Goal: Information Seeking & Learning: Learn about a topic

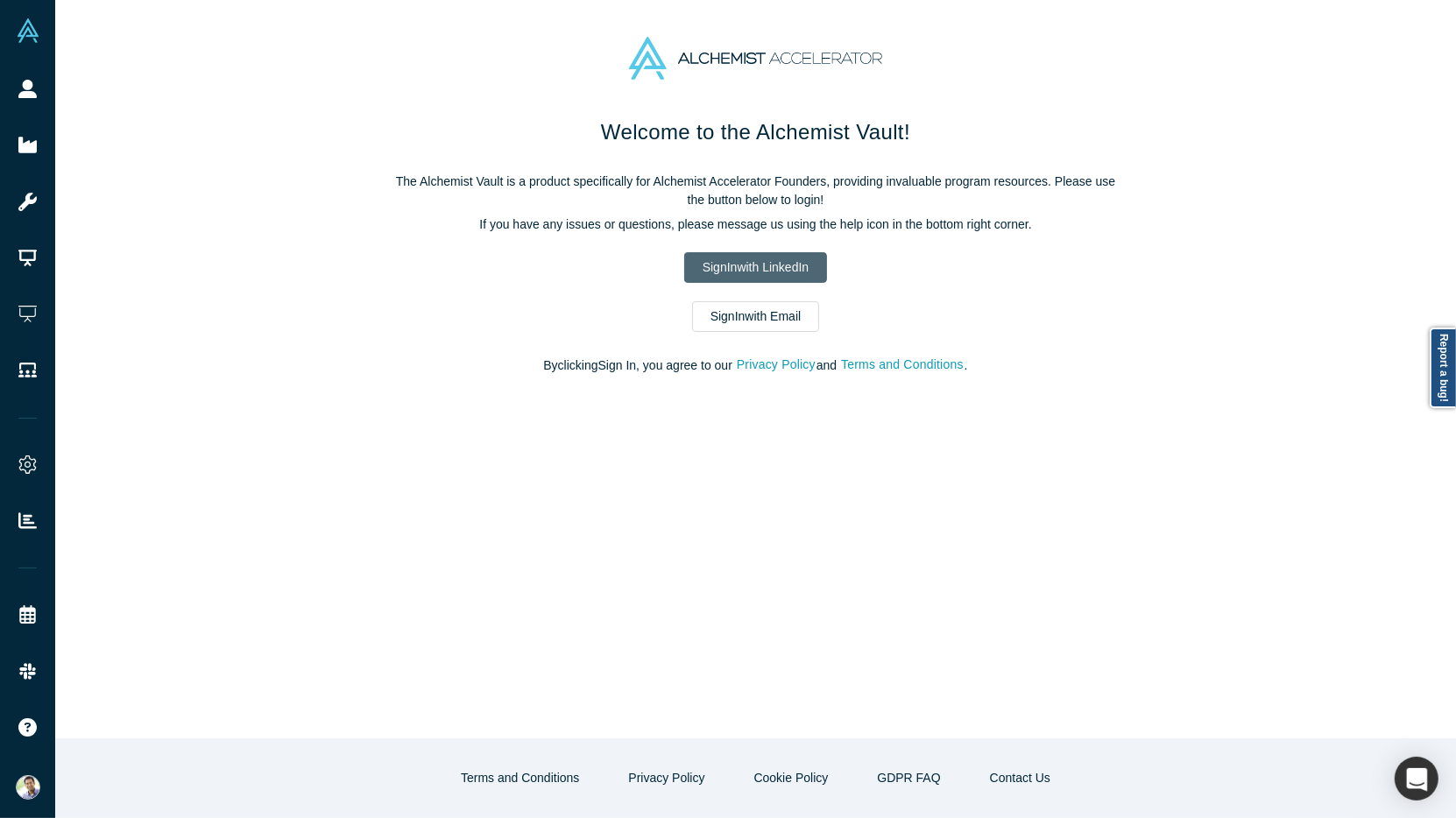
click at [746, 261] on link "Sign In with LinkedIn" at bounding box center [756, 267] width 143 height 31
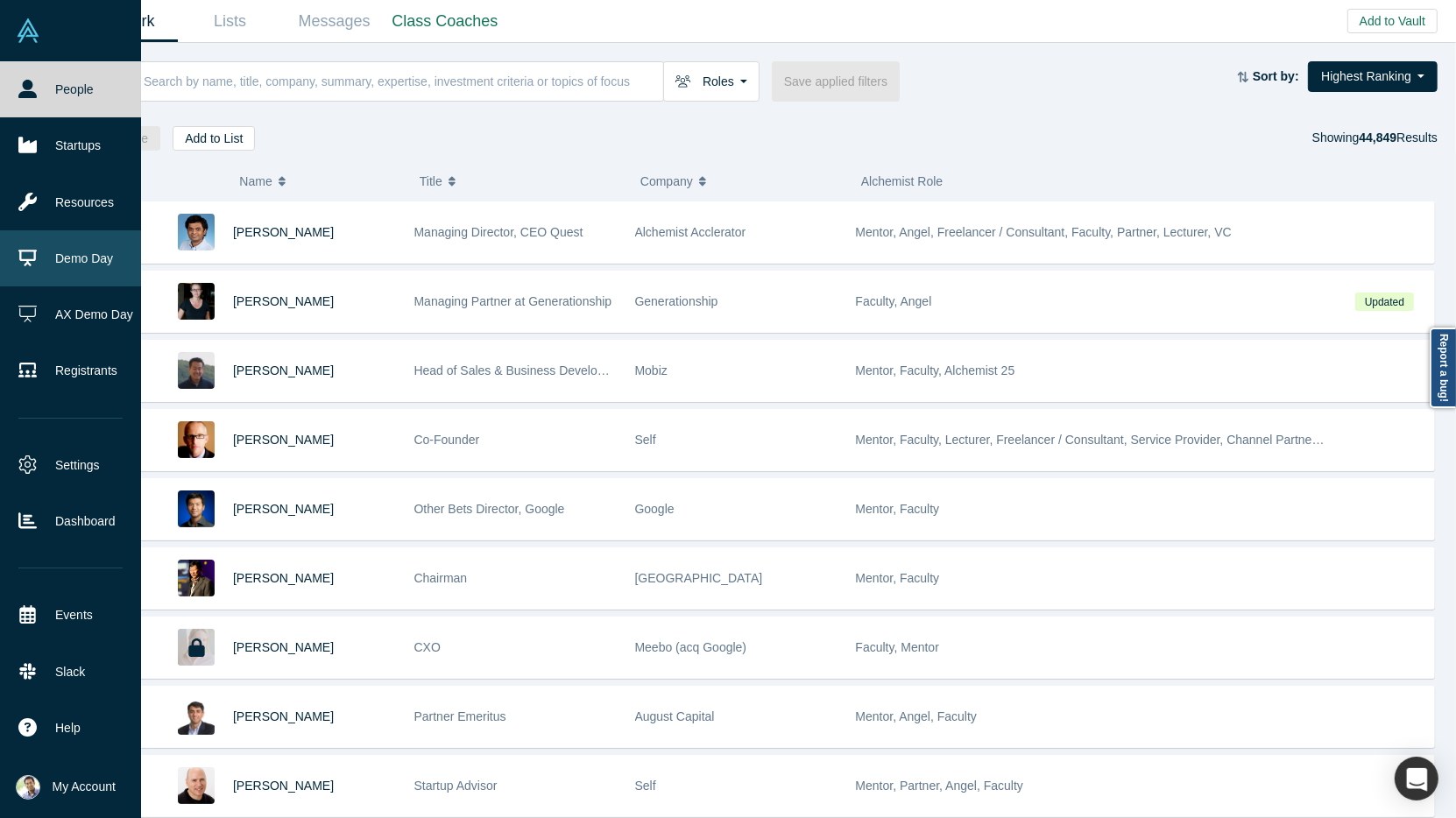
click at [72, 266] on link "Demo Day" at bounding box center [70, 259] width 141 height 56
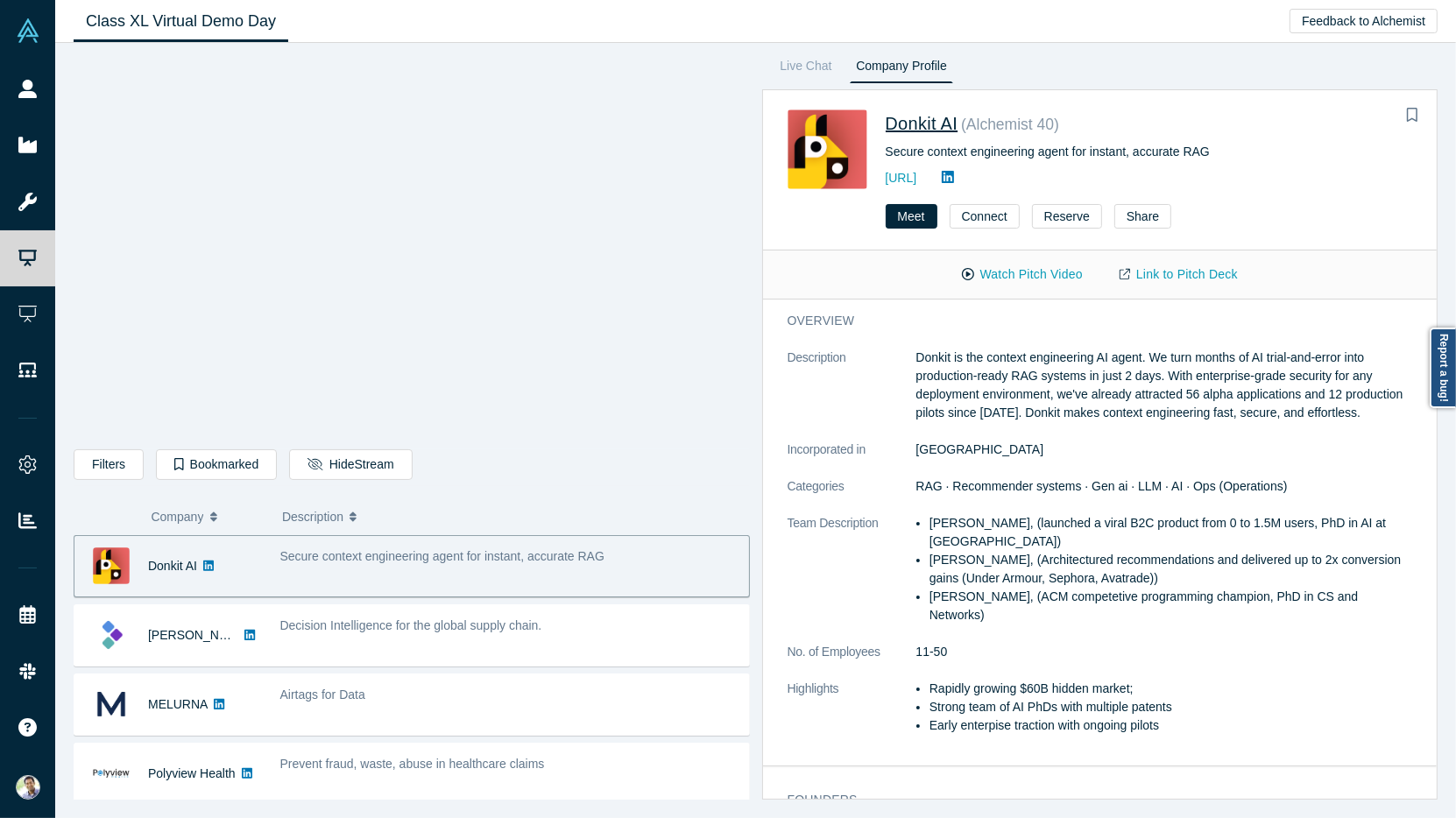
click at [913, 119] on span "Donkit AI" at bounding box center [923, 123] width 73 height 20
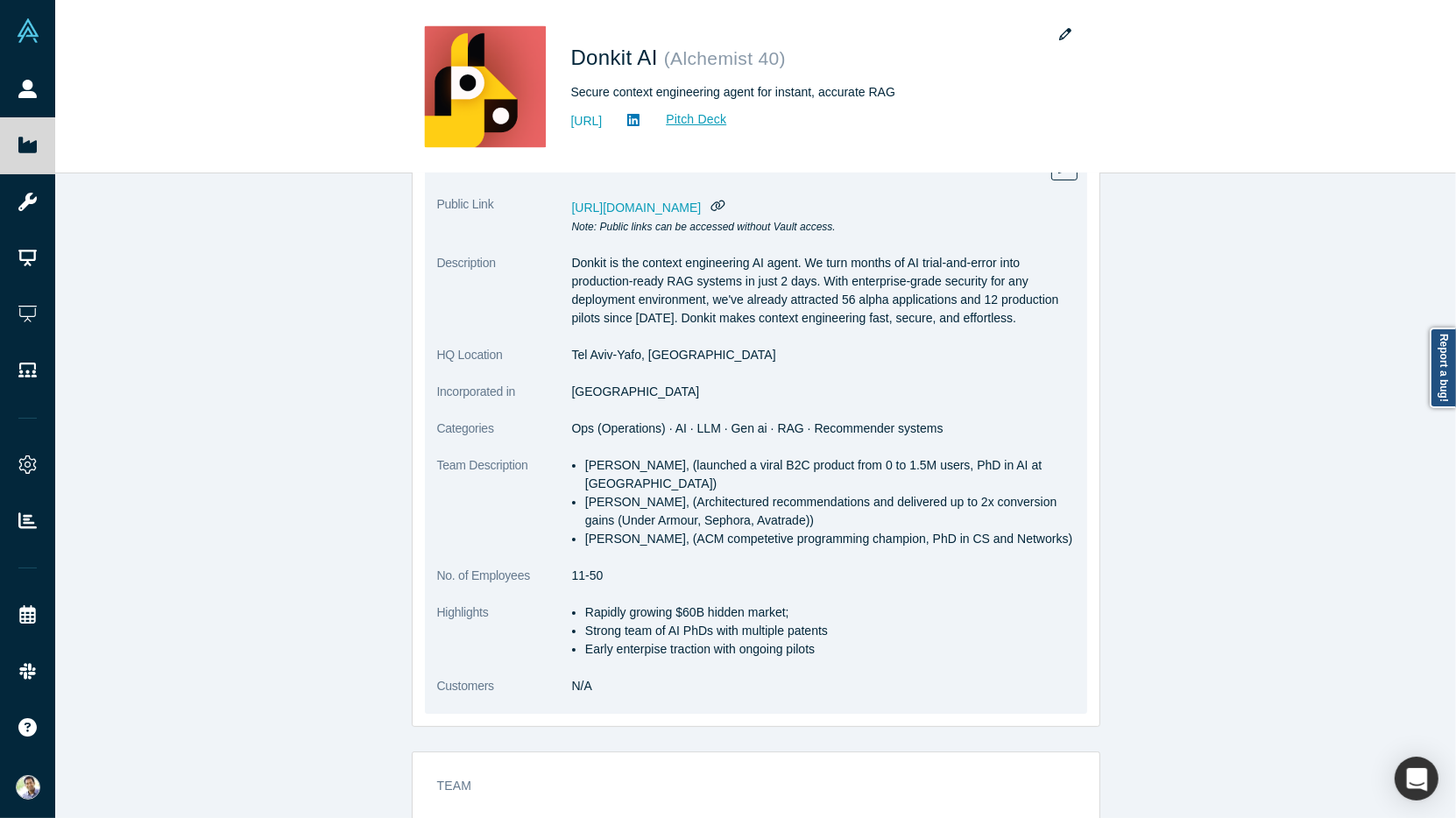
scroll to position [186, 0]
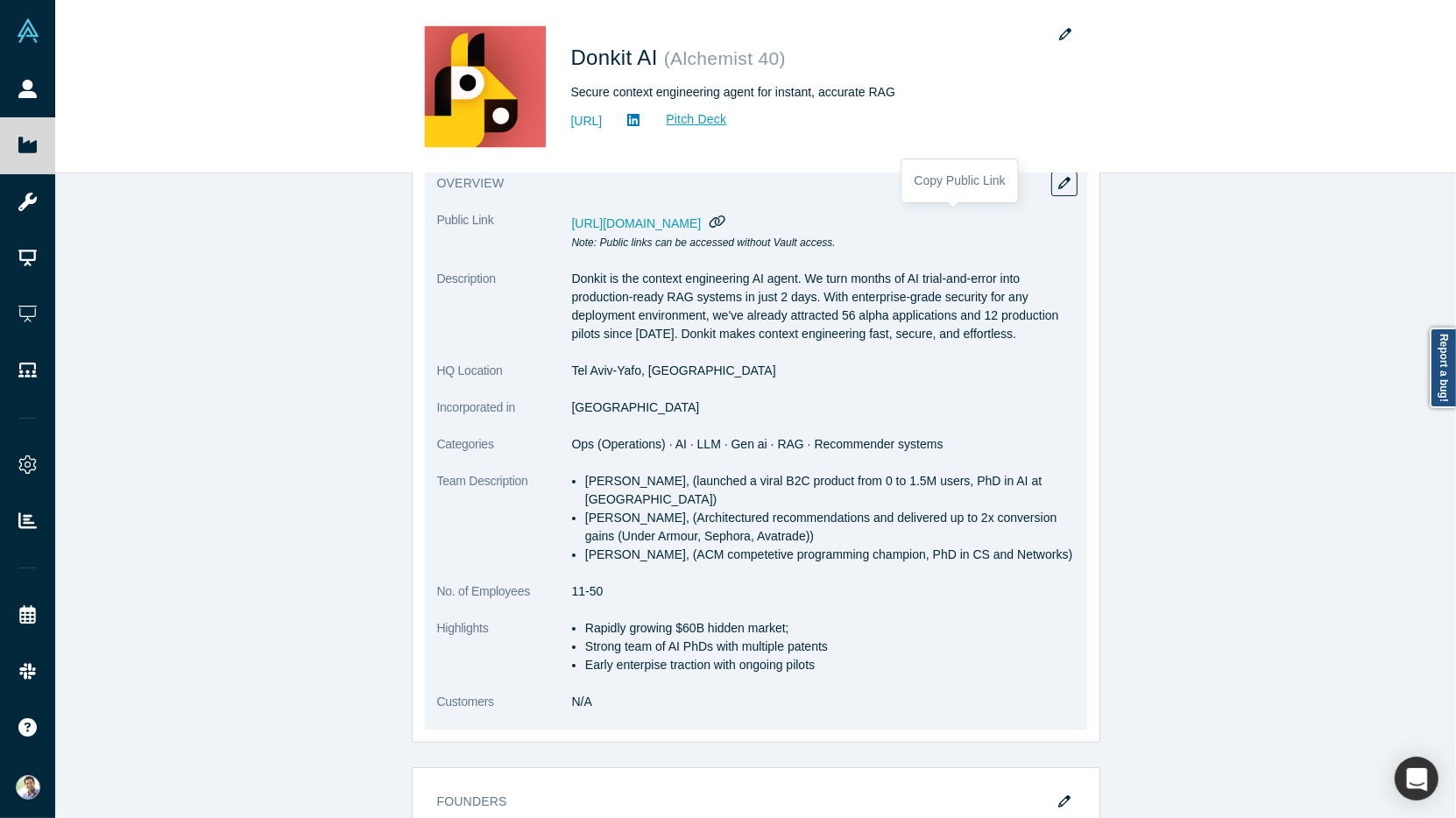
click at [727, 221] on icon "button" at bounding box center [718, 221] width 17 height 13
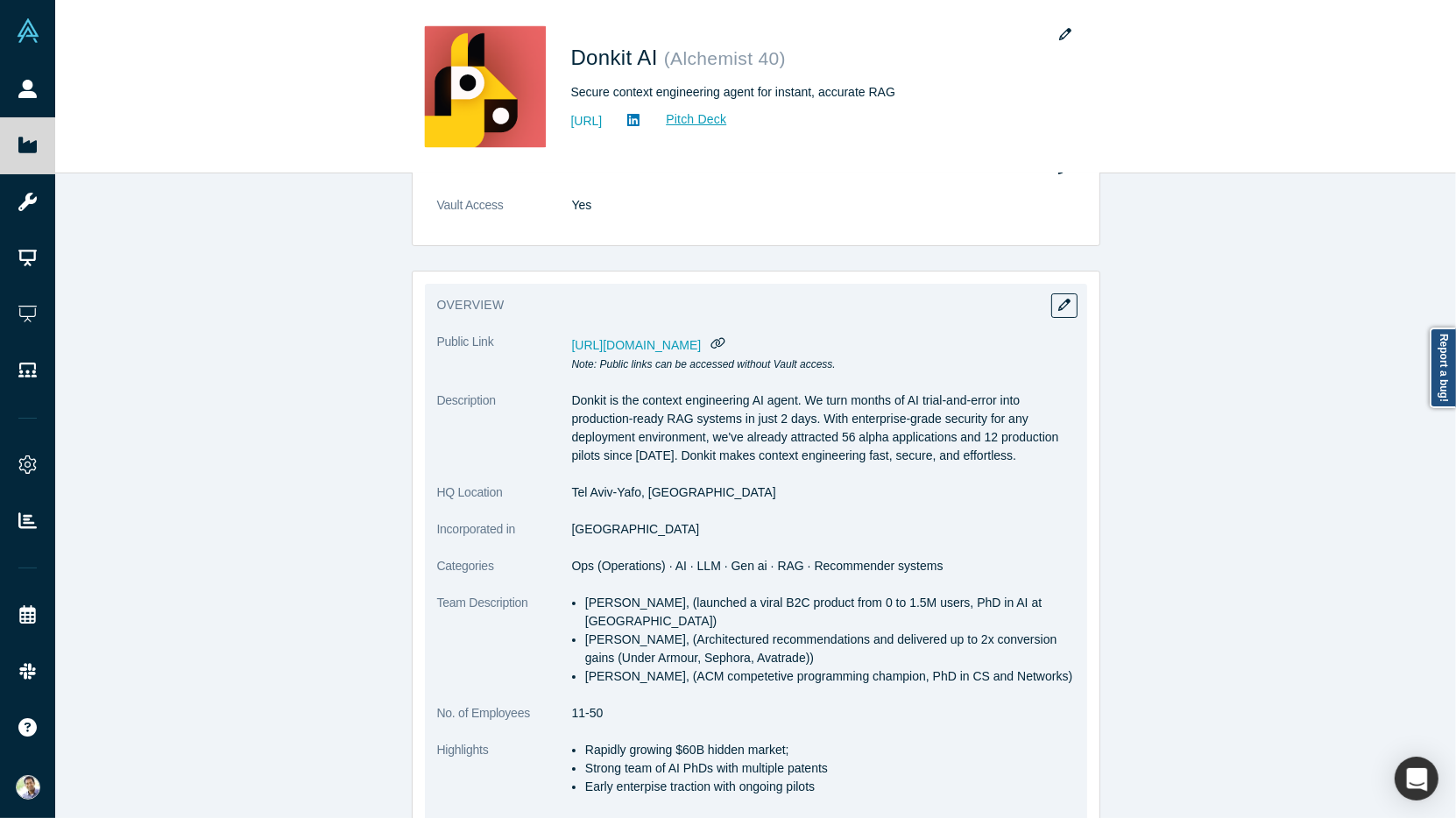
scroll to position [0, 0]
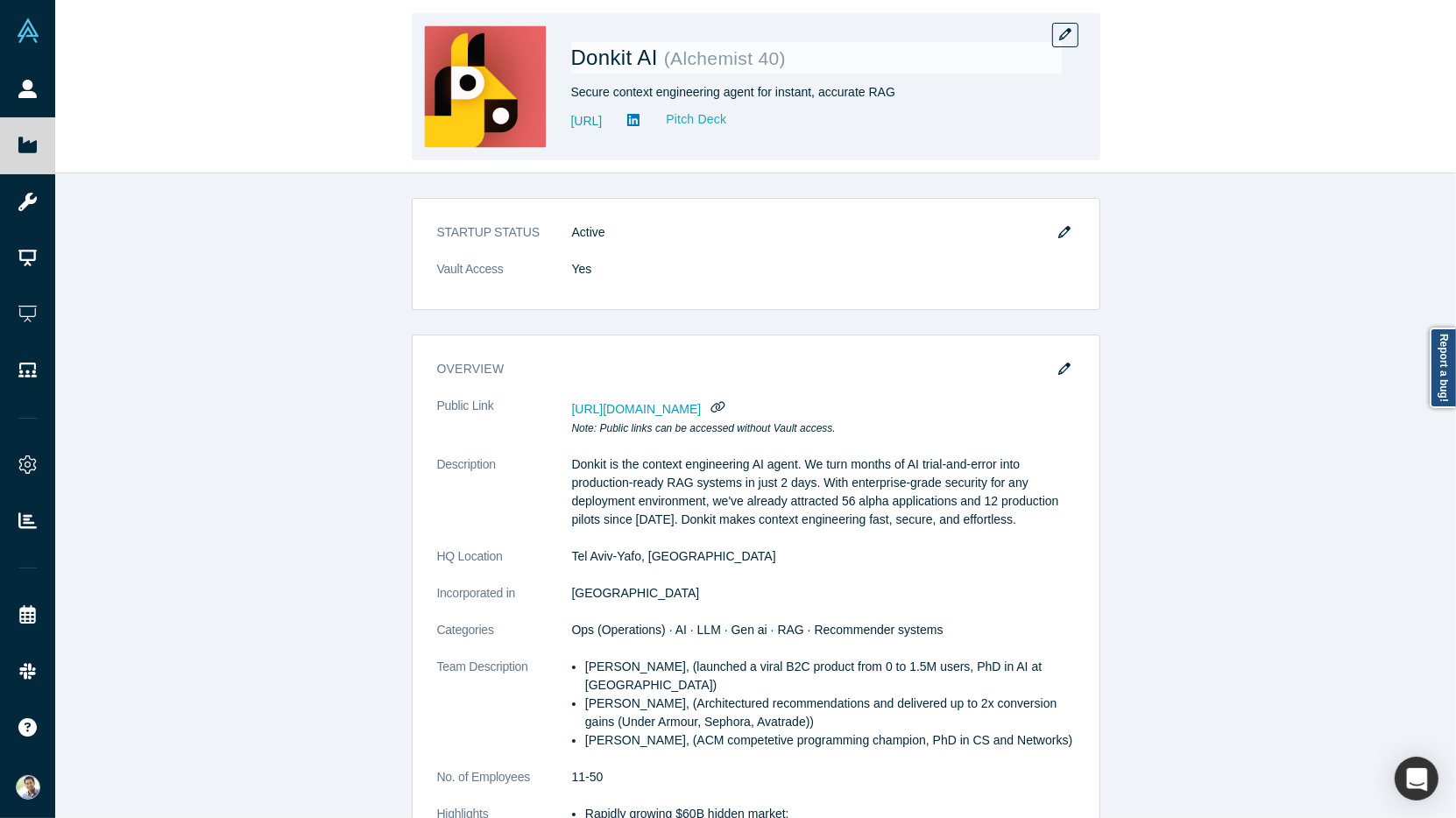
click at [727, 122] on link "Pitch Deck" at bounding box center [687, 119] width 81 height 20
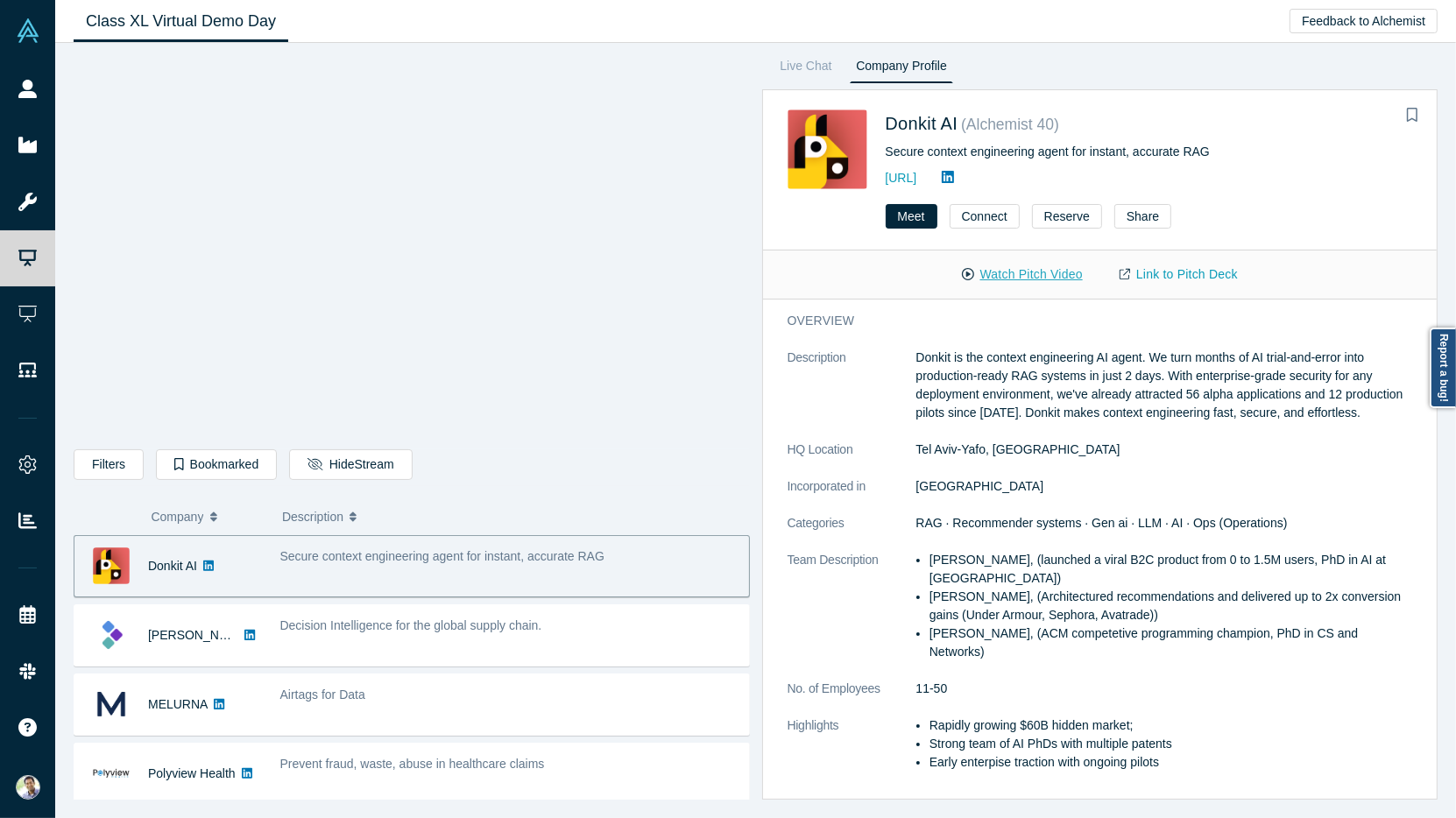
click at [1025, 275] on button "Watch Pitch Video" at bounding box center [1022, 275] width 158 height 31
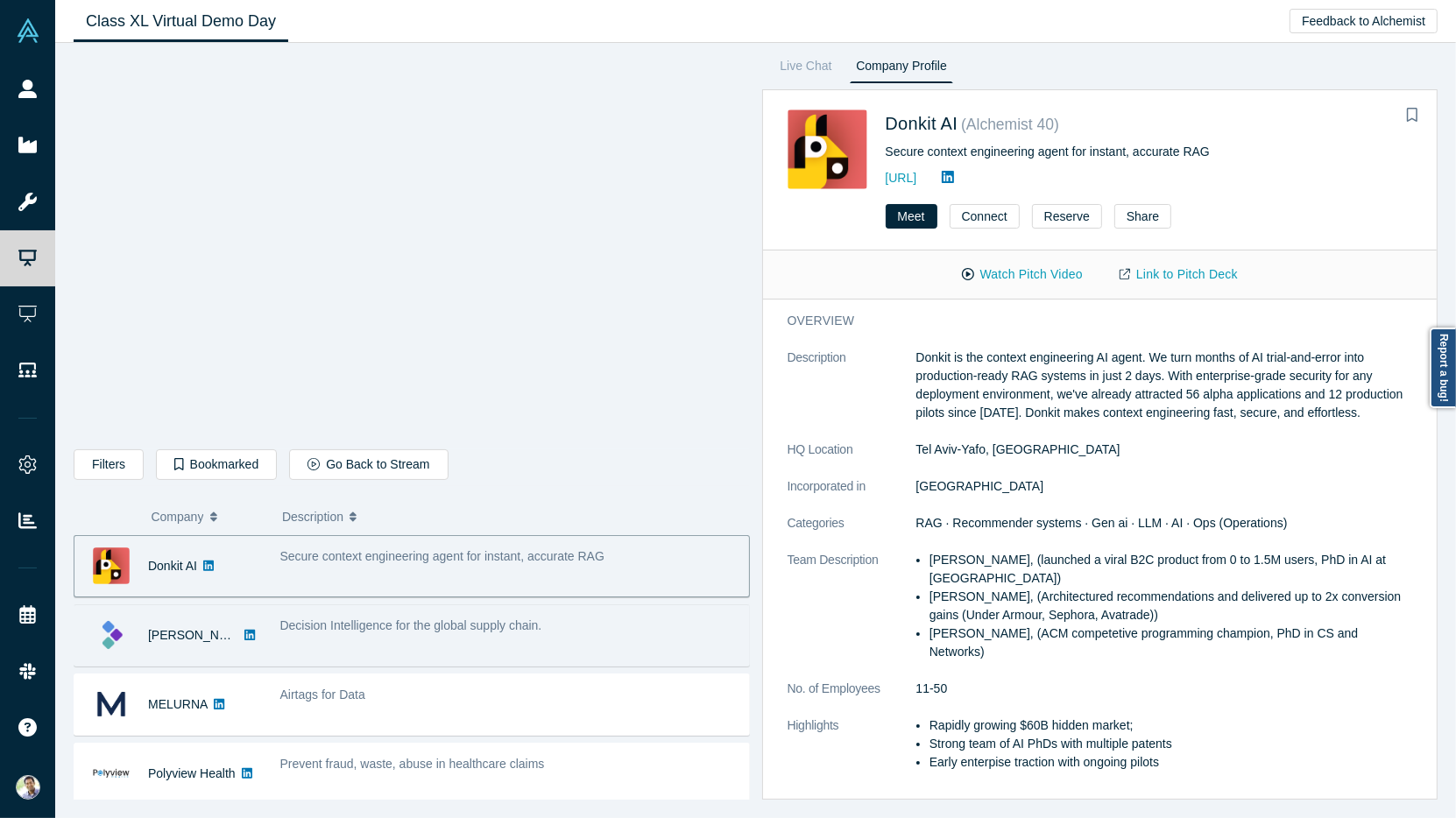
click at [586, 612] on div "Decision Intelligence for the global supply chain." at bounding box center [510, 634] width 478 height 55
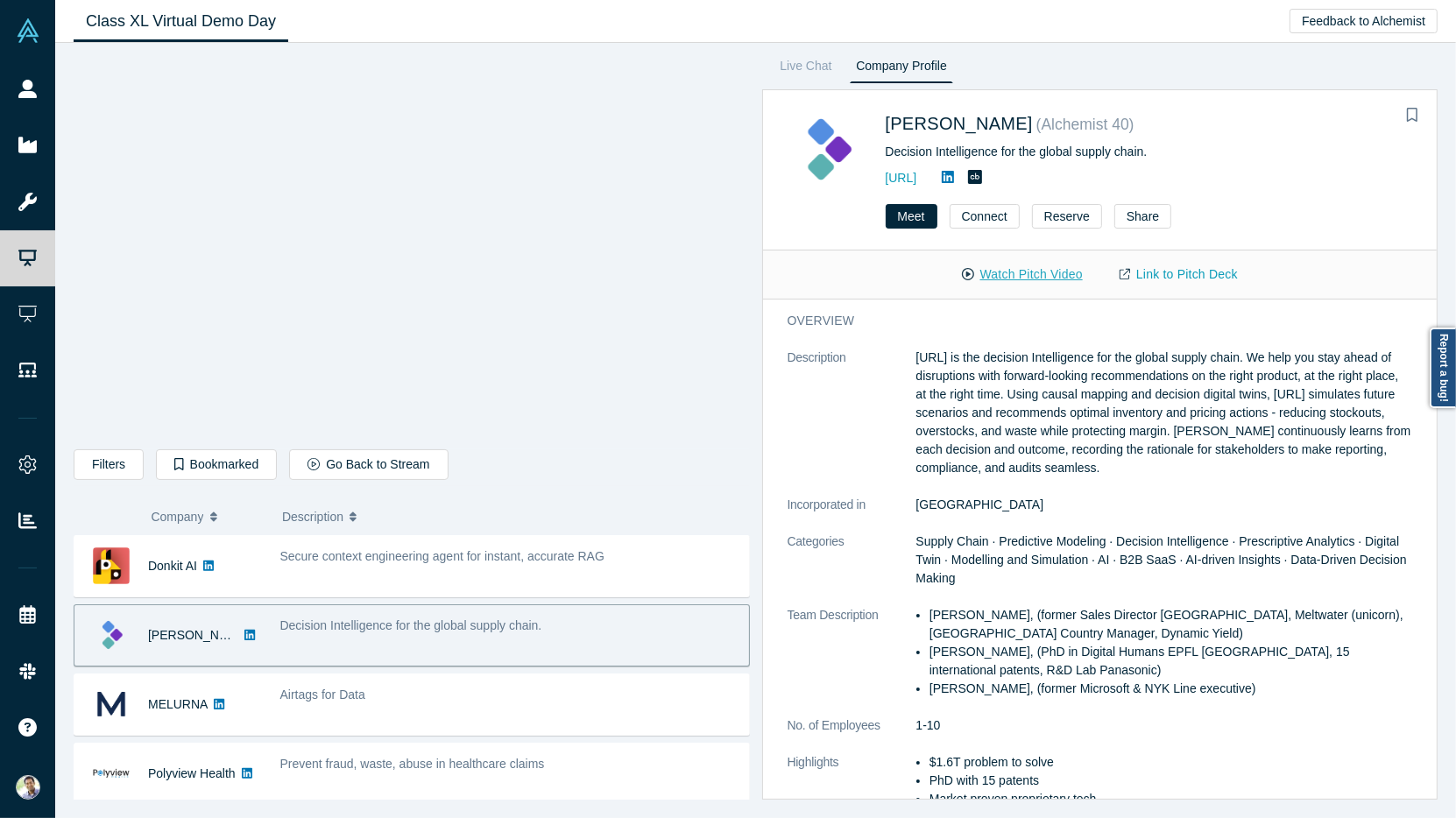
click at [1020, 280] on button "Watch Pitch Video" at bounding box center [1022, 275] width 158 height 31
click at [924, 124] on span "Kimaru AI" at bounding box center [959, 123] width 147 height 20
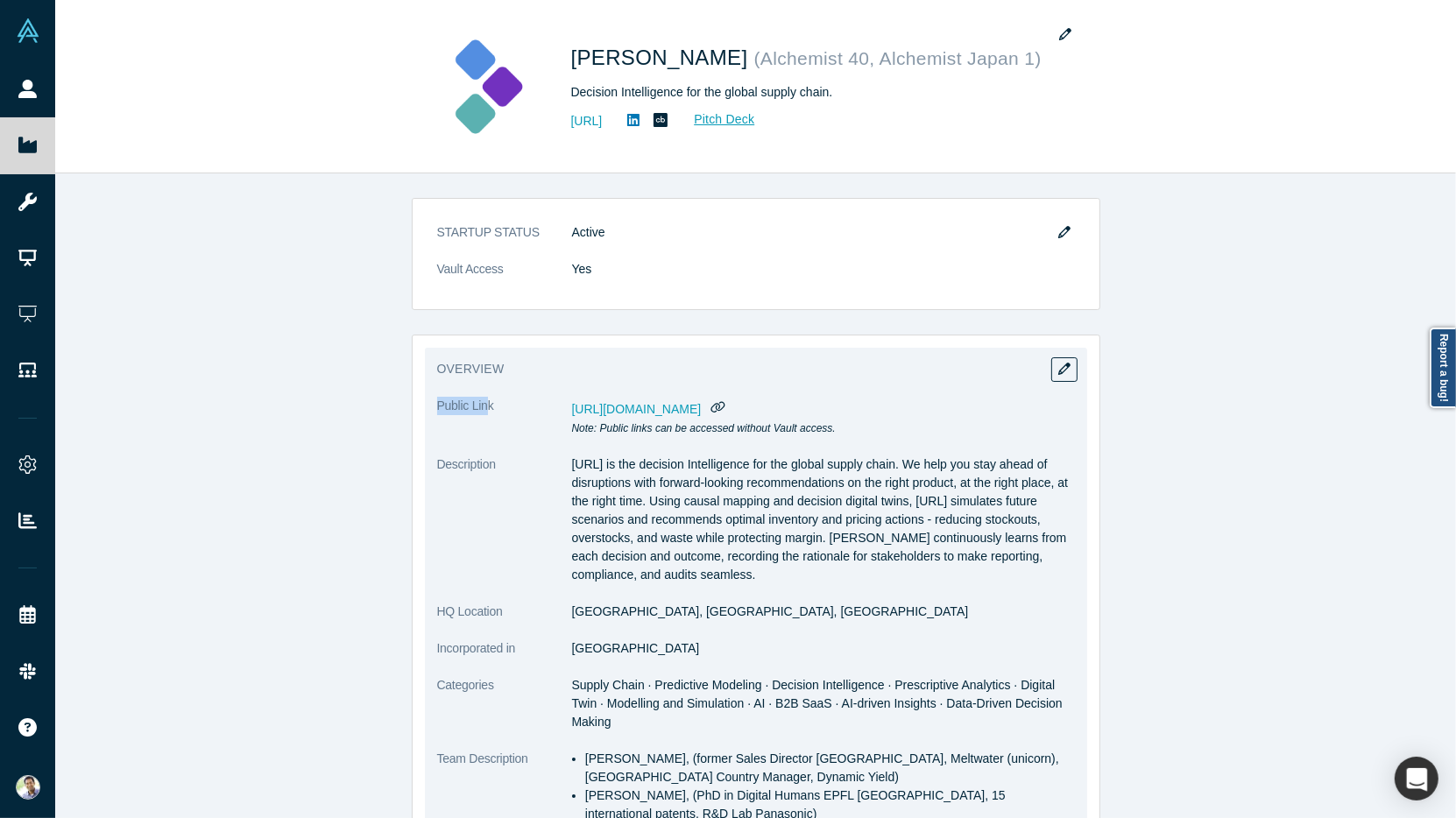
drag, startPoint x: 438, startPoint y: 408, endPoint x: 487, endPoint y: 406, distance: 49.0
click at [487, 406] on span "Public Link" at bounding box center [465, 406] width 57 height 19
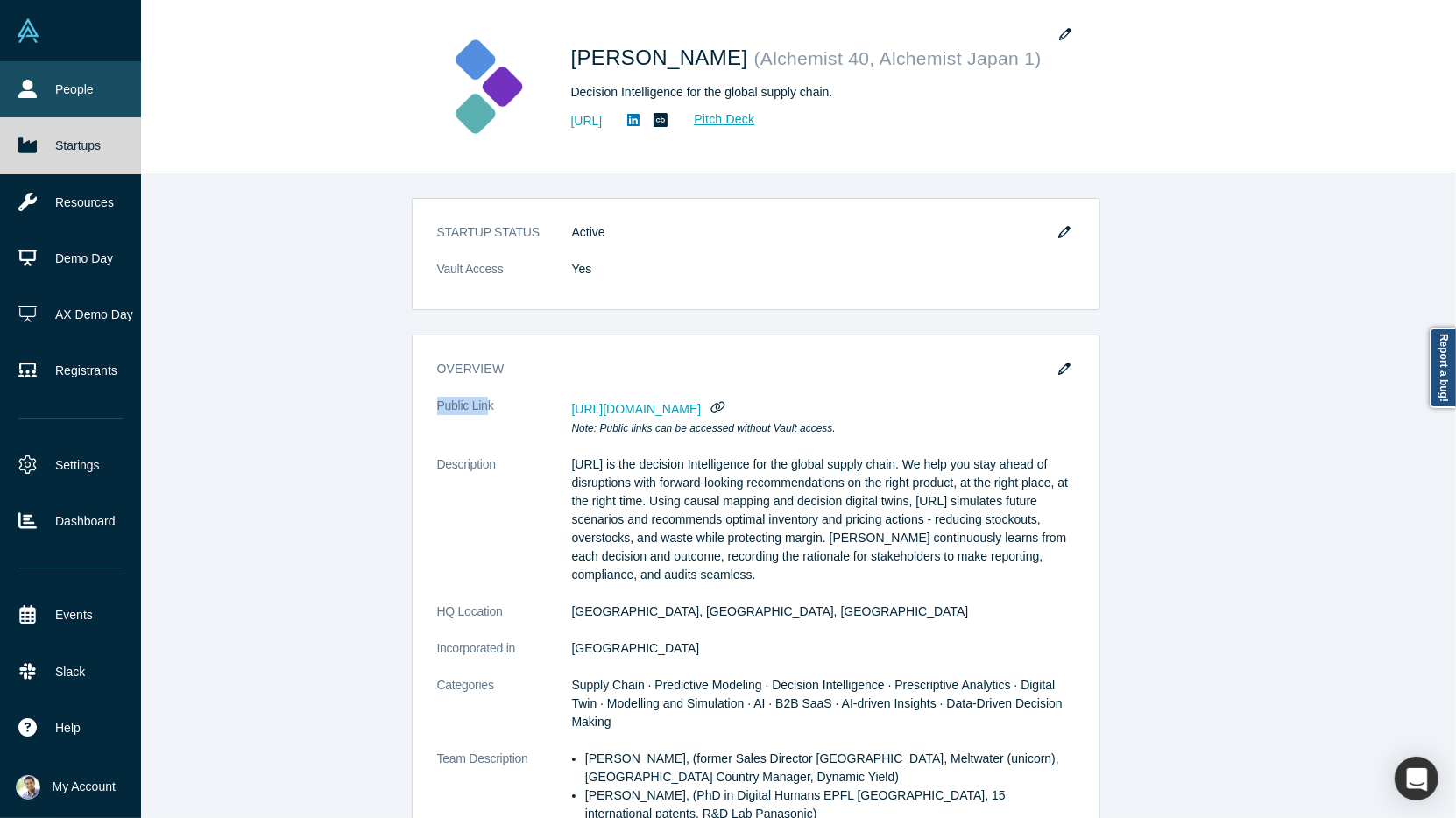
click at [69, 106] on link "People" at bounding box center [70, 89] width 141 height 56
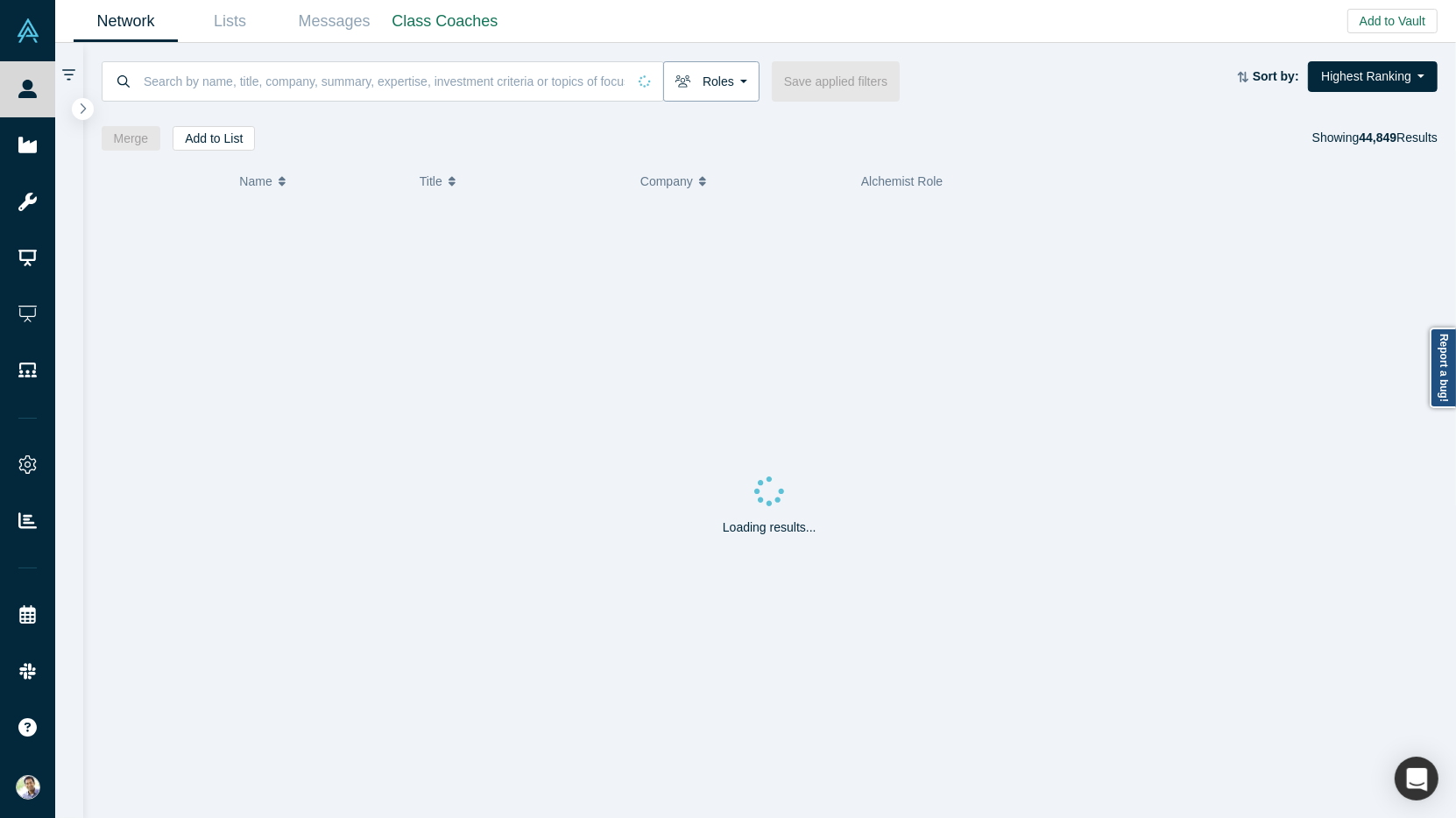
click at [738, 81] on button "Roles" at bounding box center [711, 81] width 97 height 40
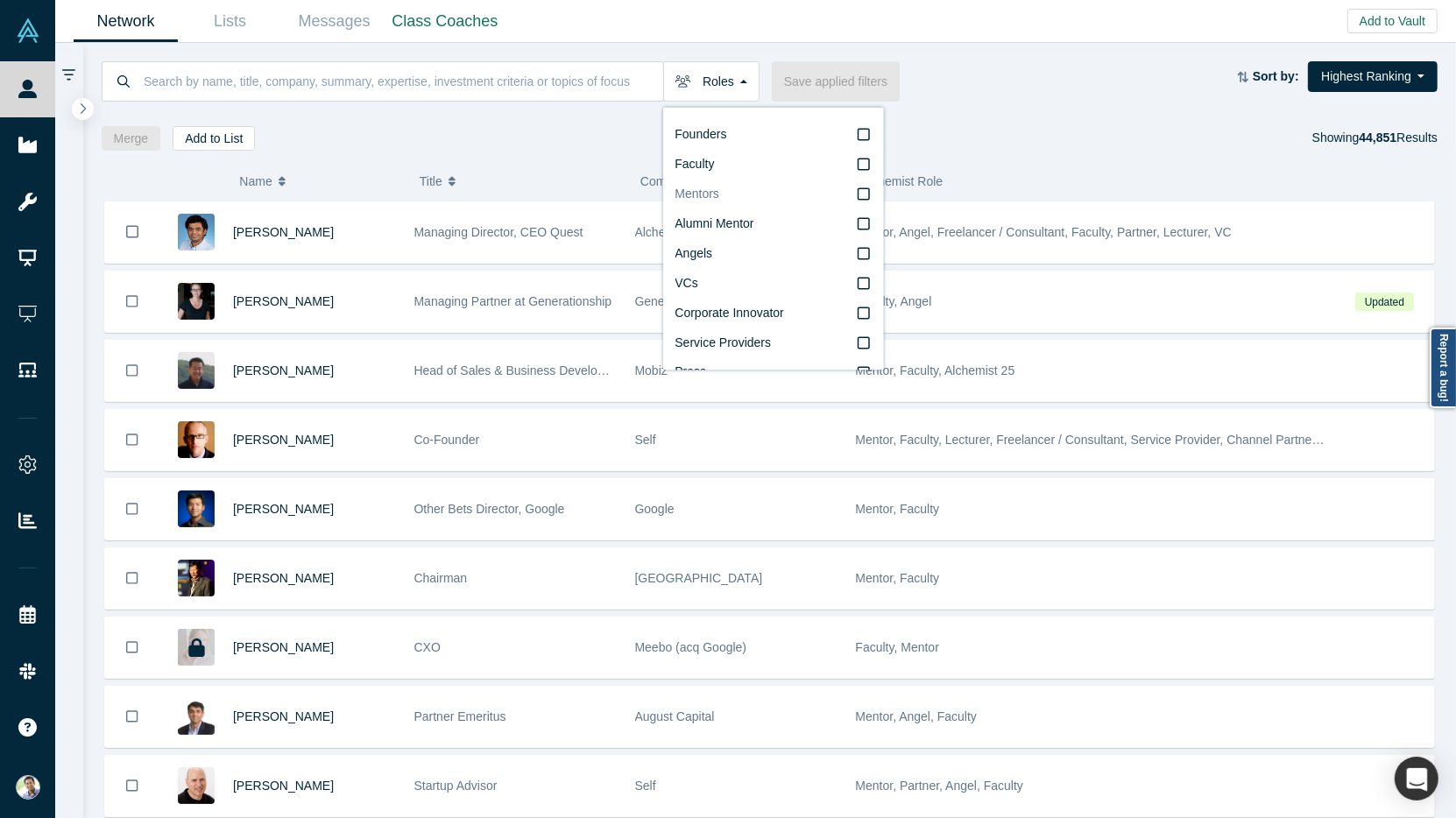
click at [867, 200] on icon at bounding box center [863, 194] width 12 height 12
click at [0, 0] on input "Mentors" at bounding box center [0, 0] width 0 height 0
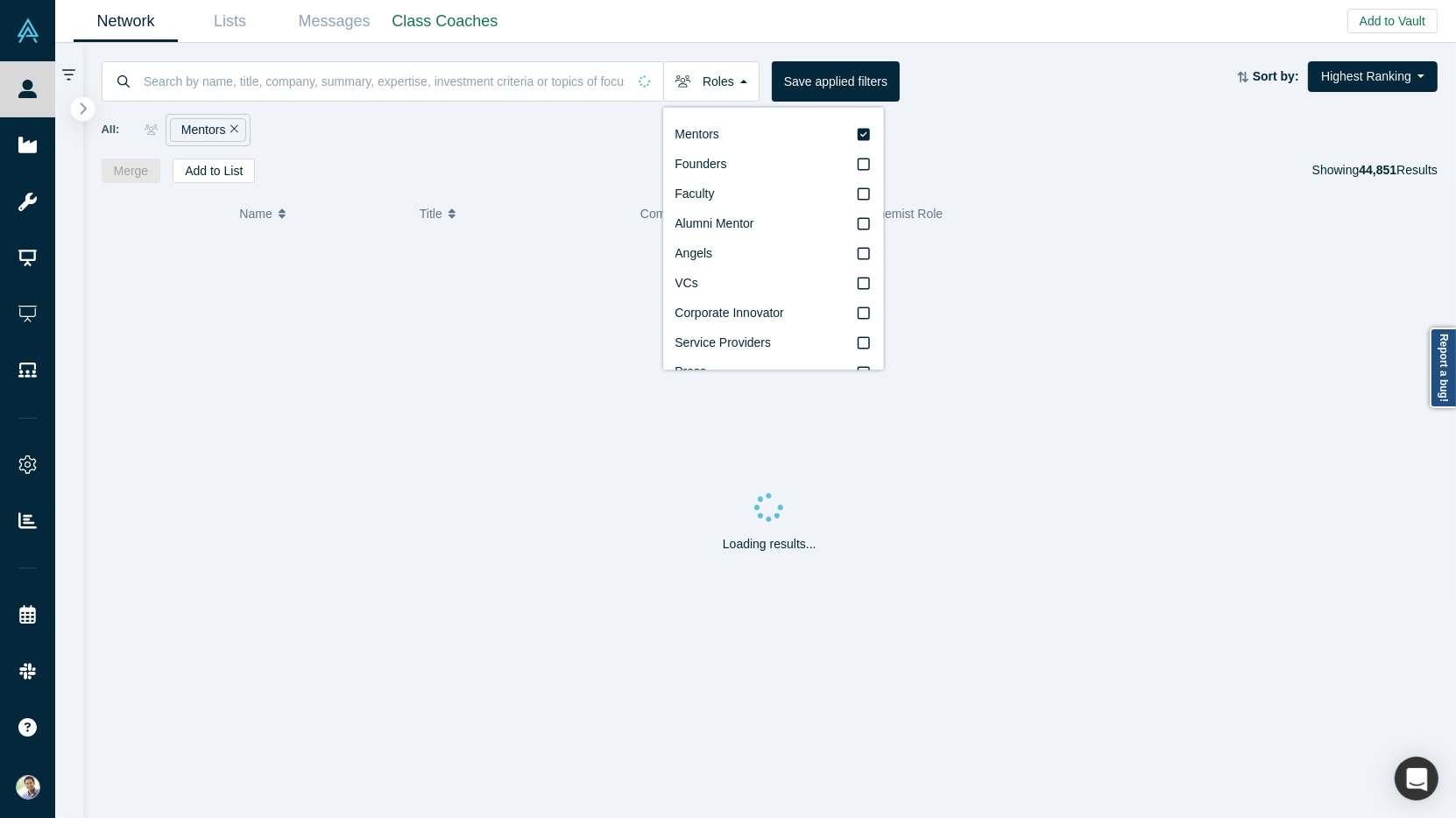
click at [88, 109] on button "button" at bounding box center [83, 109] width 23 height 23
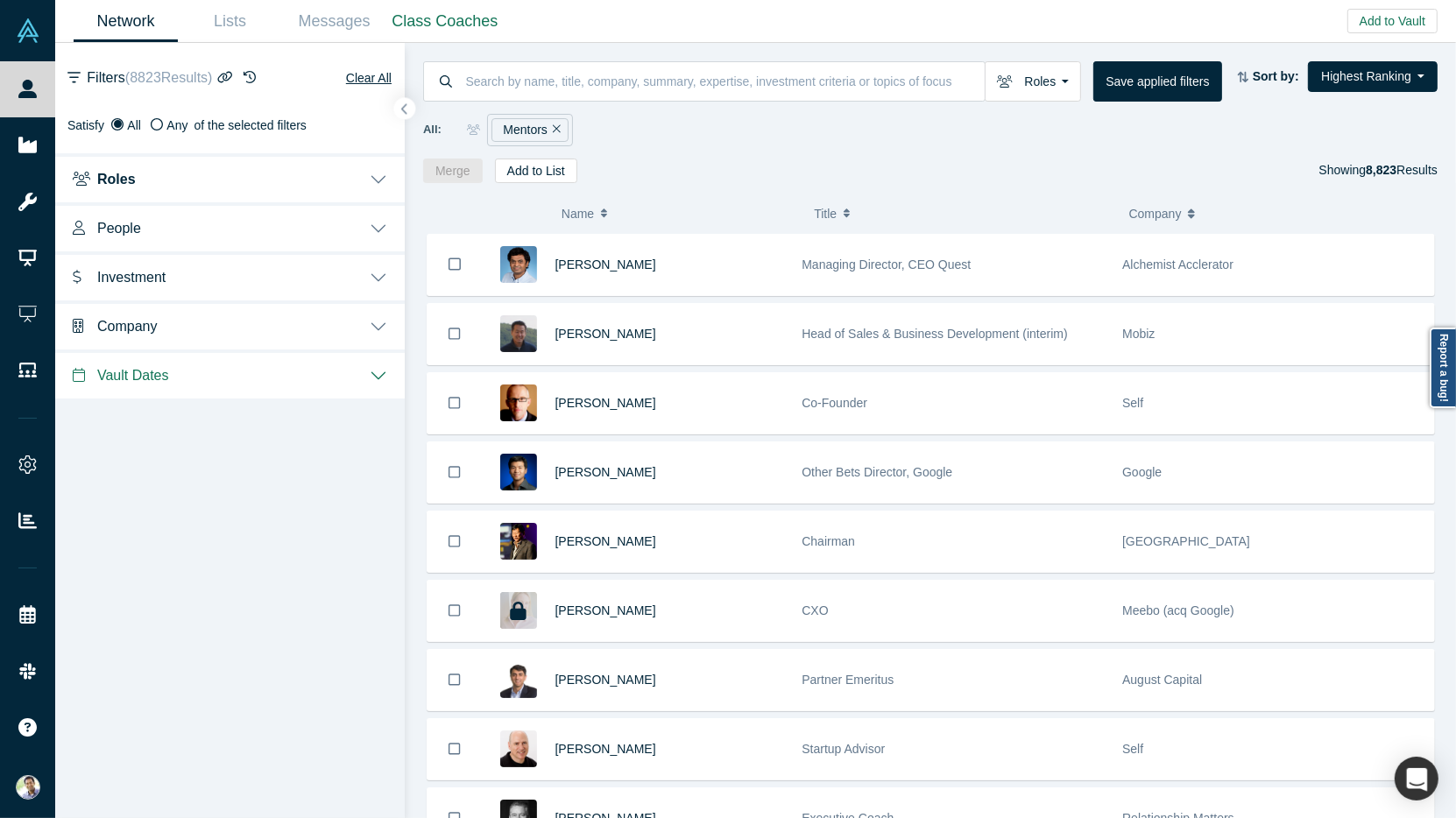
click at [382, 269] on button "Investment" at bounding box center [230, 275] width 350 height 49
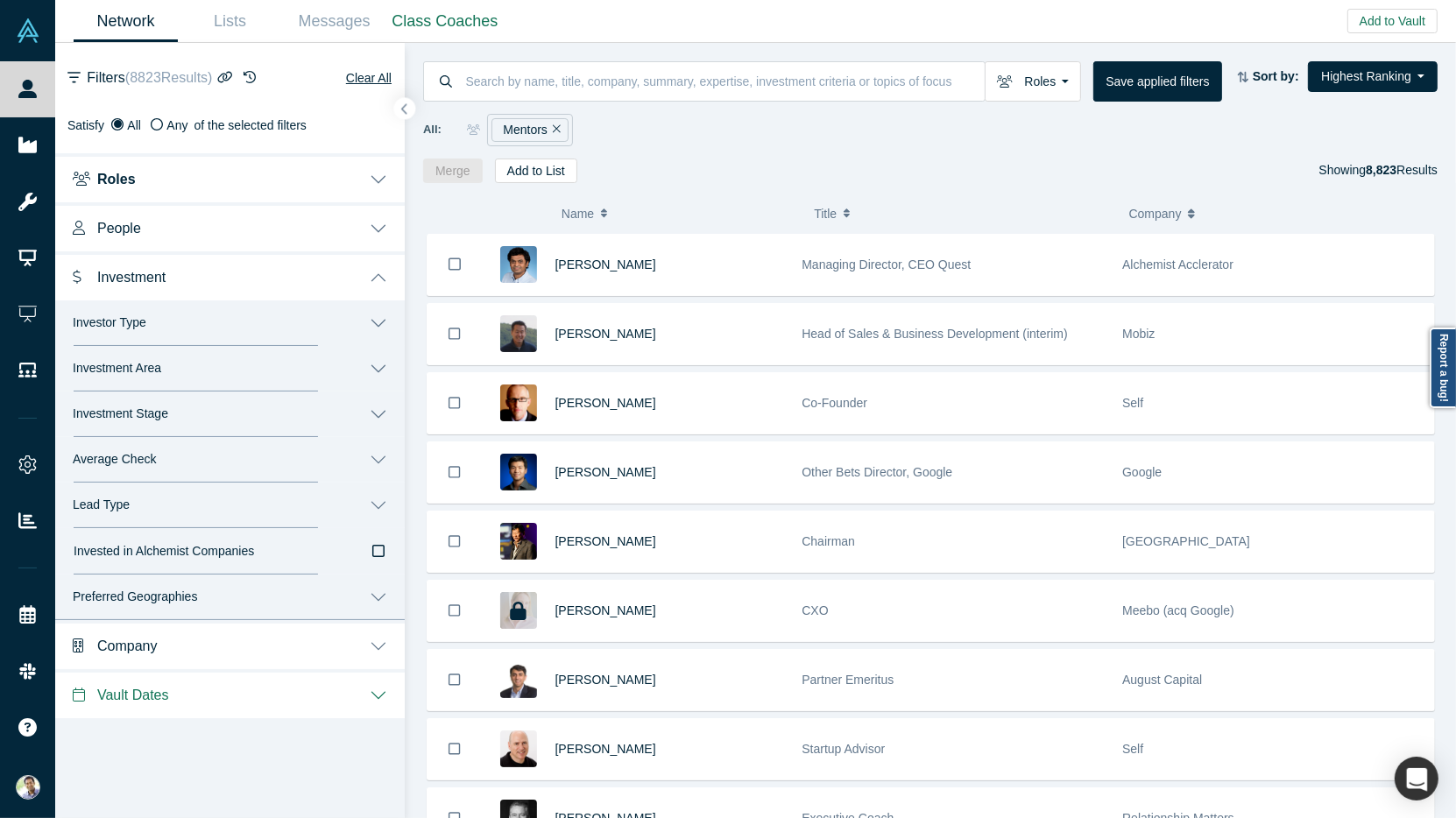
click at [382, 318] on button "Investor Type" at bounding box center [230, 322] width 350 height 46
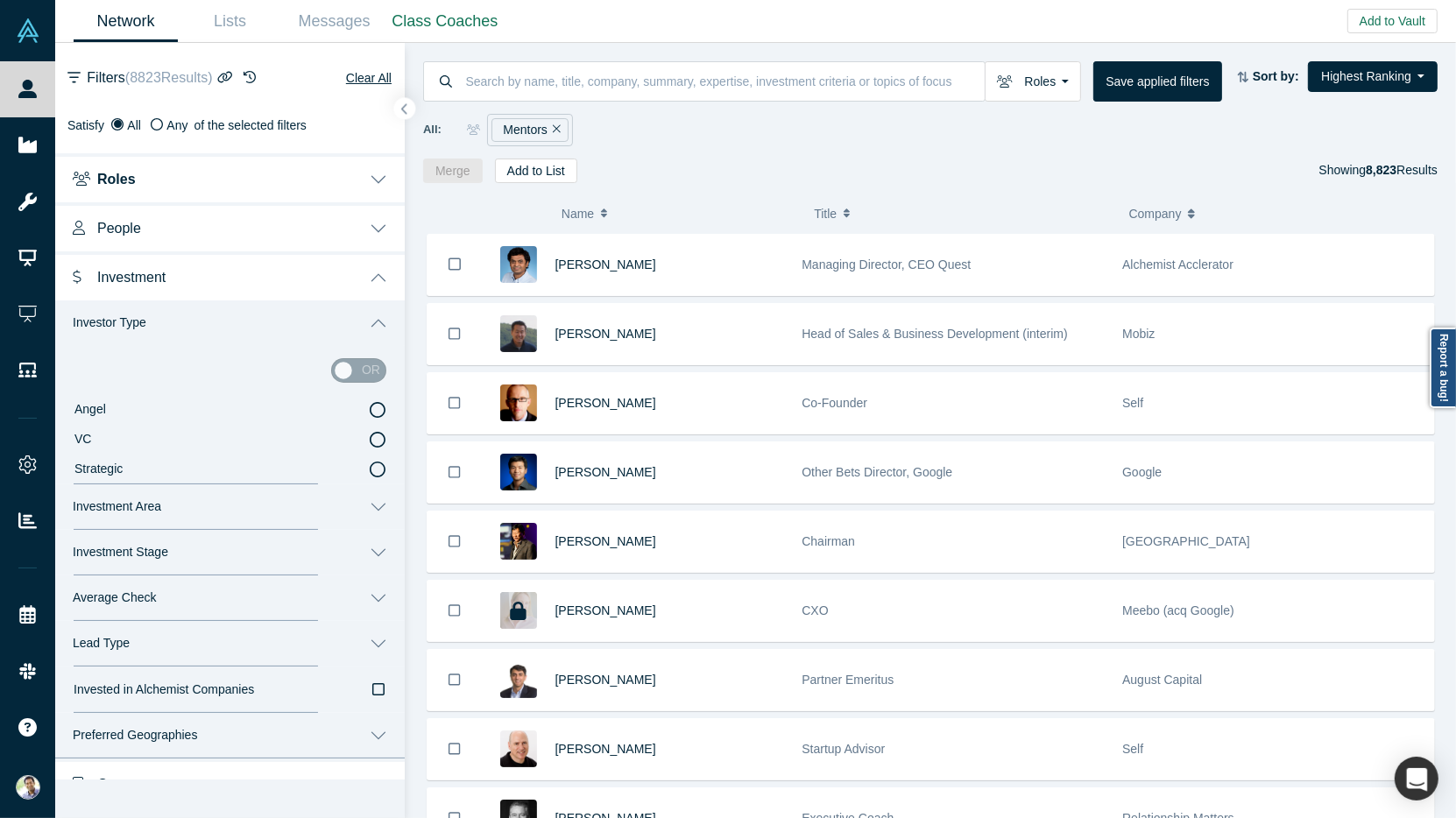
click at [381, 437] on icon at bounding box center [377, 439] width 16 height 16
click at [0, 0] on input "VC" at bounding box center [0, 0] width 0 height 0
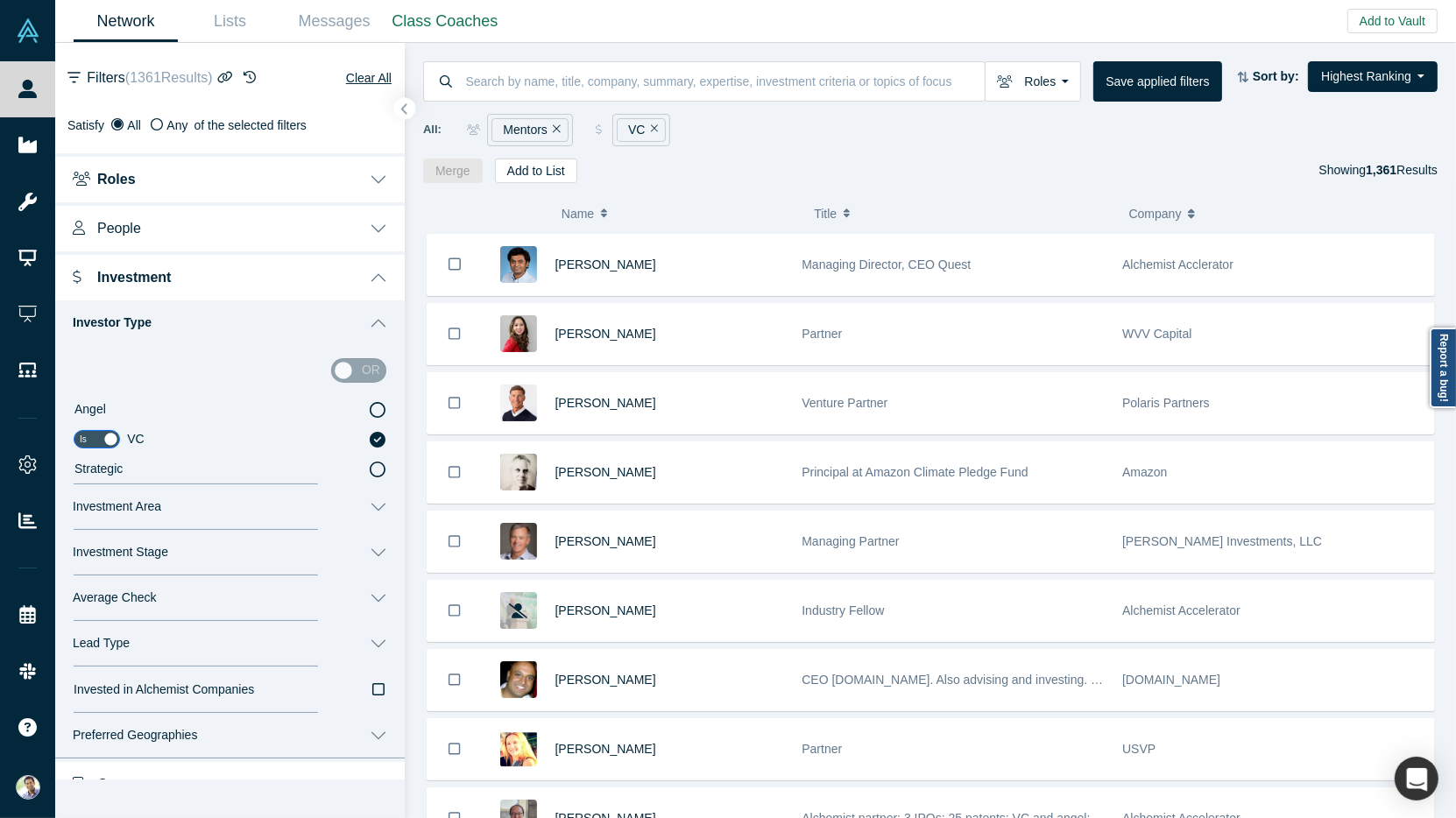
scroll to position [75, 0]
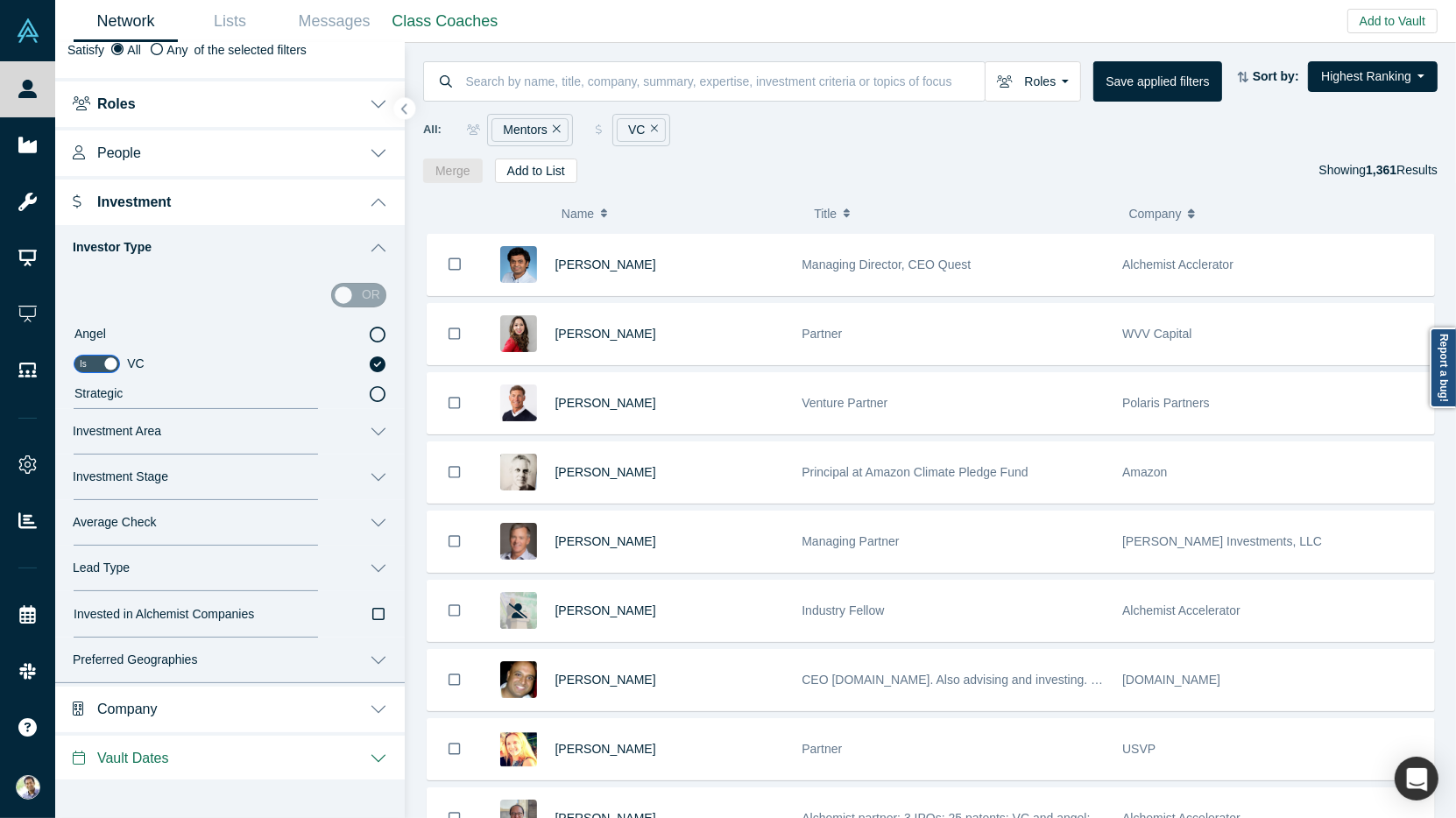
click at [381, 521] on button "Average Check" at bounding box center [230, 522] width 350 height 46
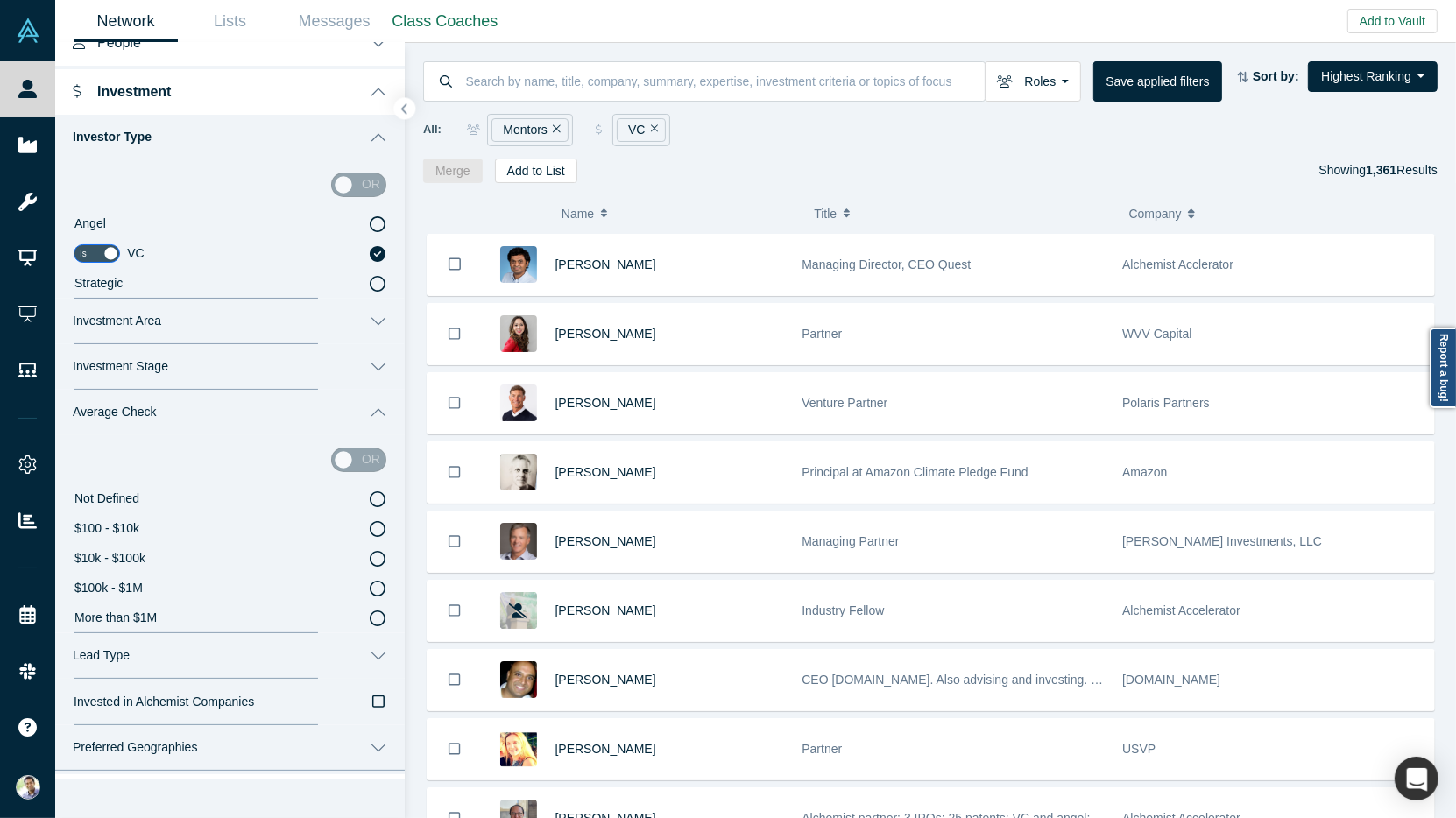
scroll to position [274, 0]
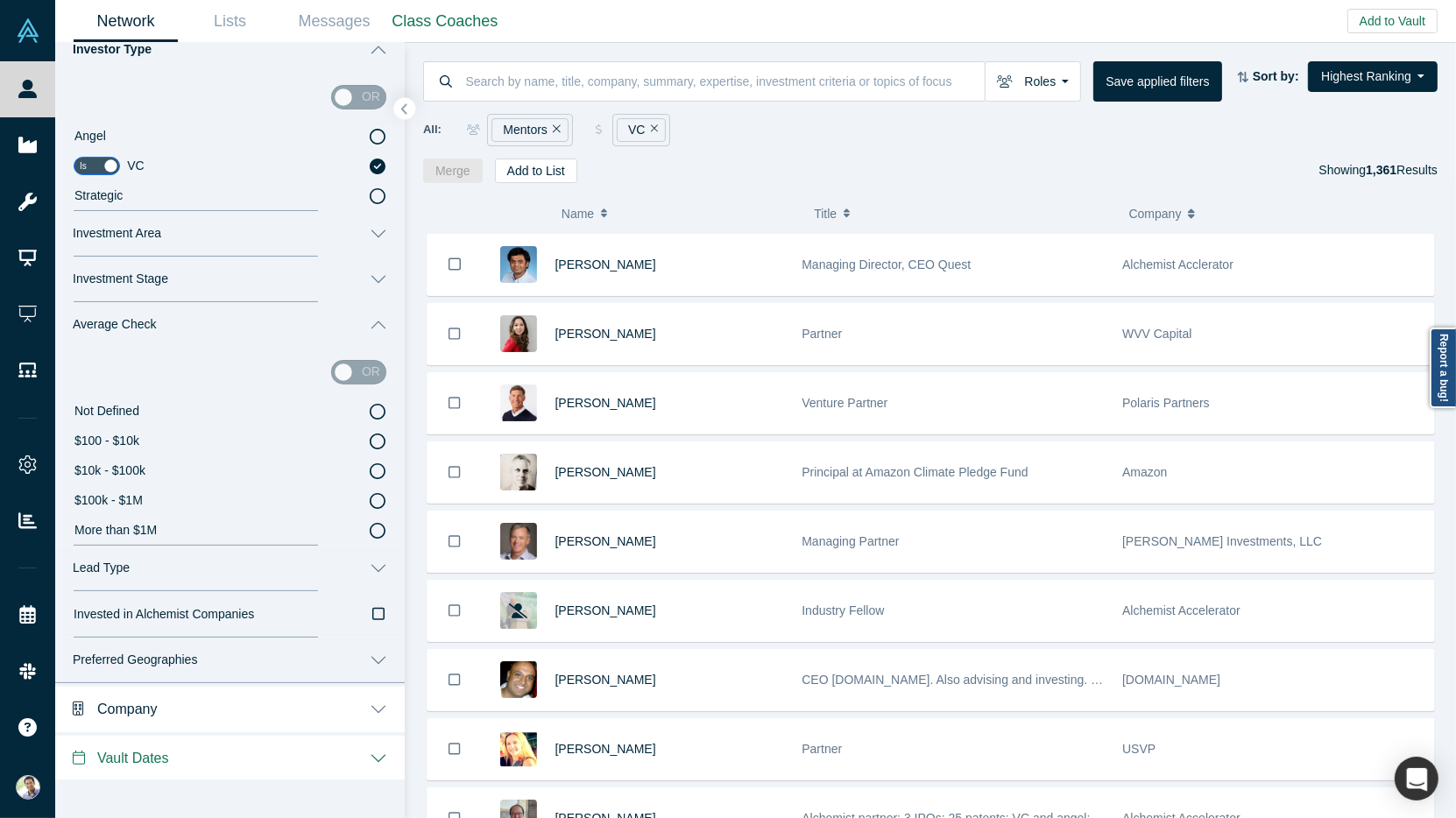
click at [377, 530] on icon at bounding box center [377, 530] width 16 height 16
click at [0, 0] on input "More than $1M" at bounding box center [0, 0] width 0 height 0
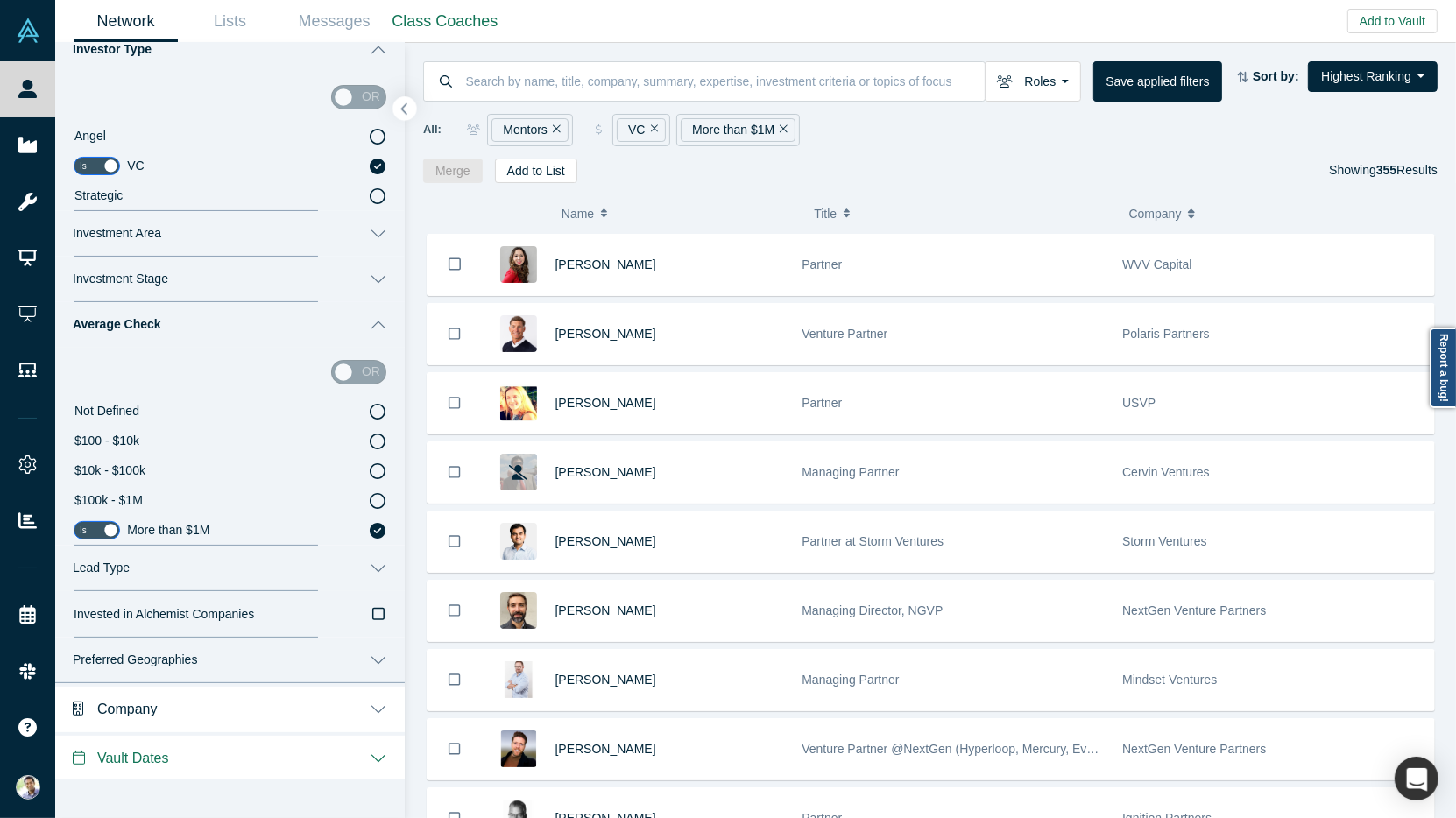
click at [406, 110] on icon "button" at bounding box center [404, 109] width 8 height 13
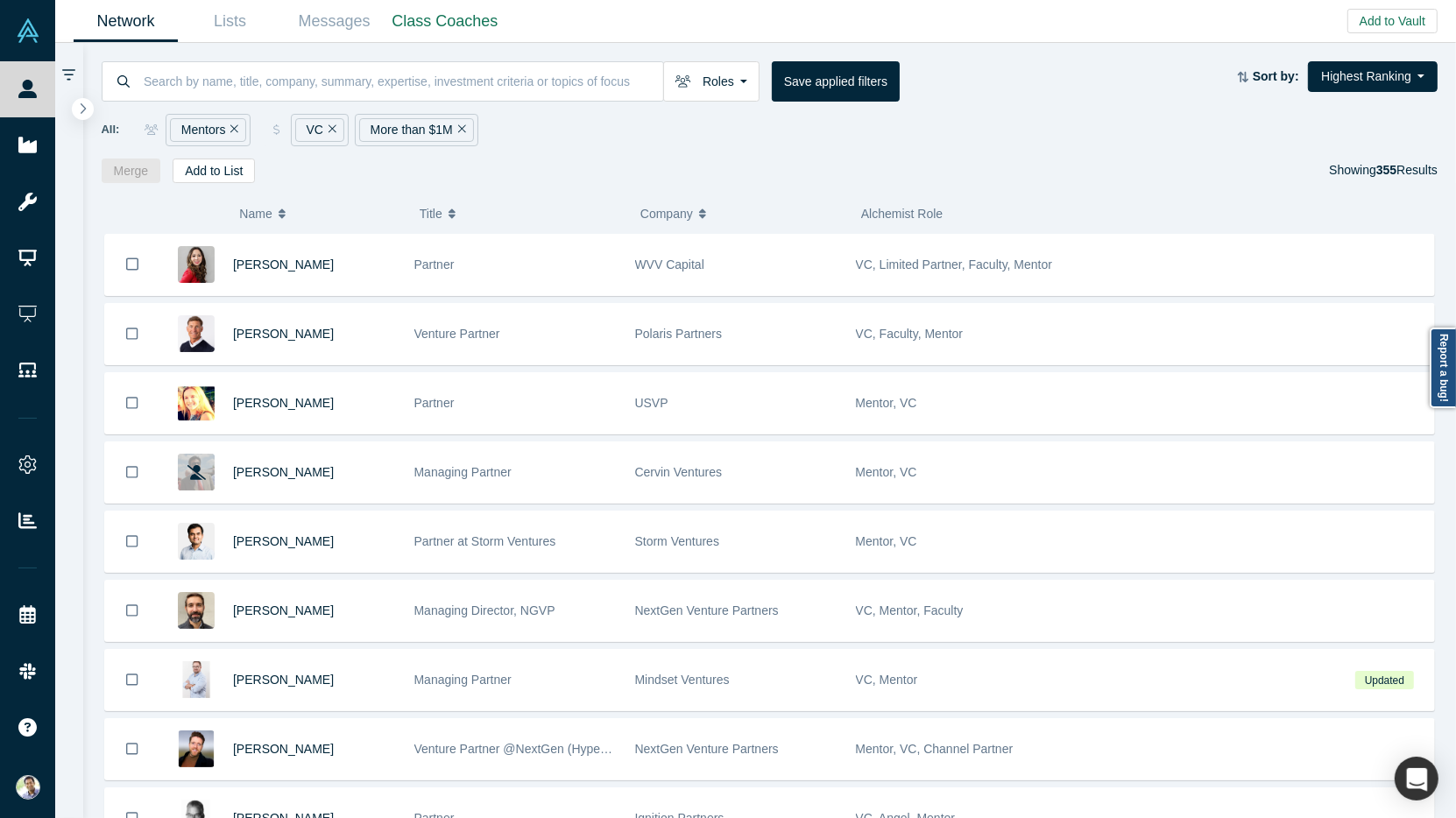
click at [662, 170] on div "Merge Add to List Showing 355 Results" at bounding box center [770, 171] width 1337 height 24
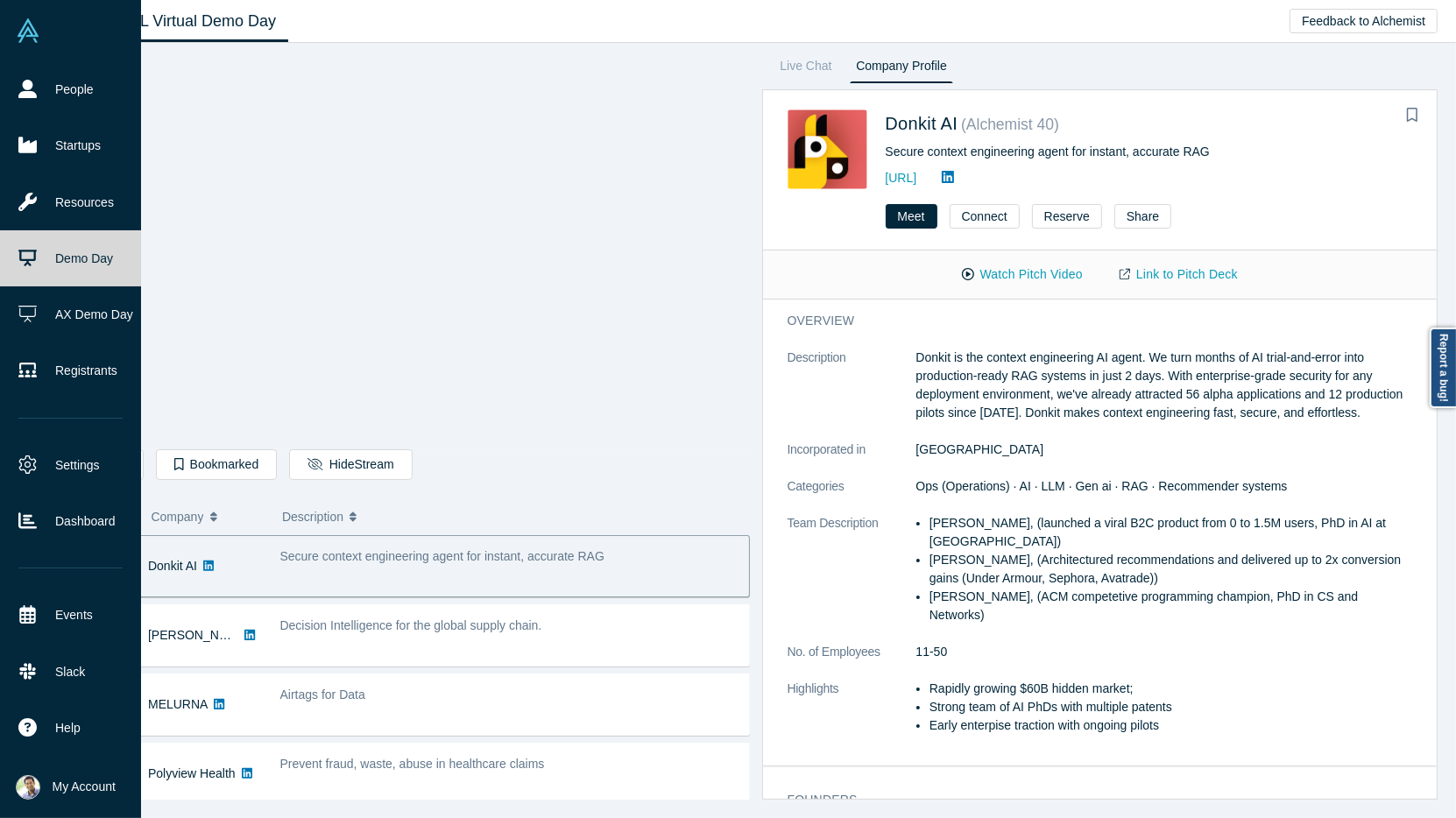
click at [74, 262] on link "Demo Day" at bounding box center [70, 259] width 141 height 56
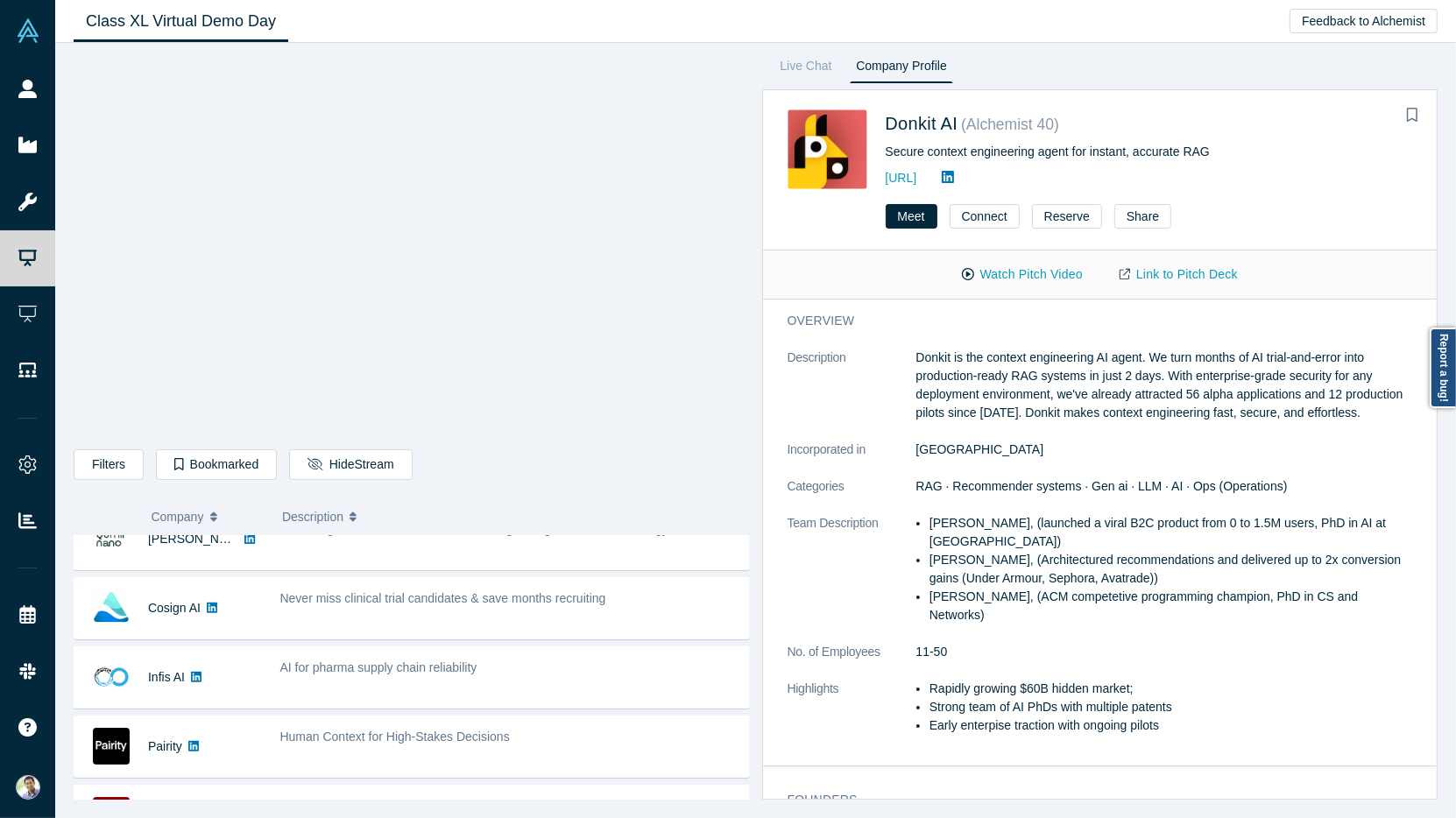
scroll to position [222, 0]
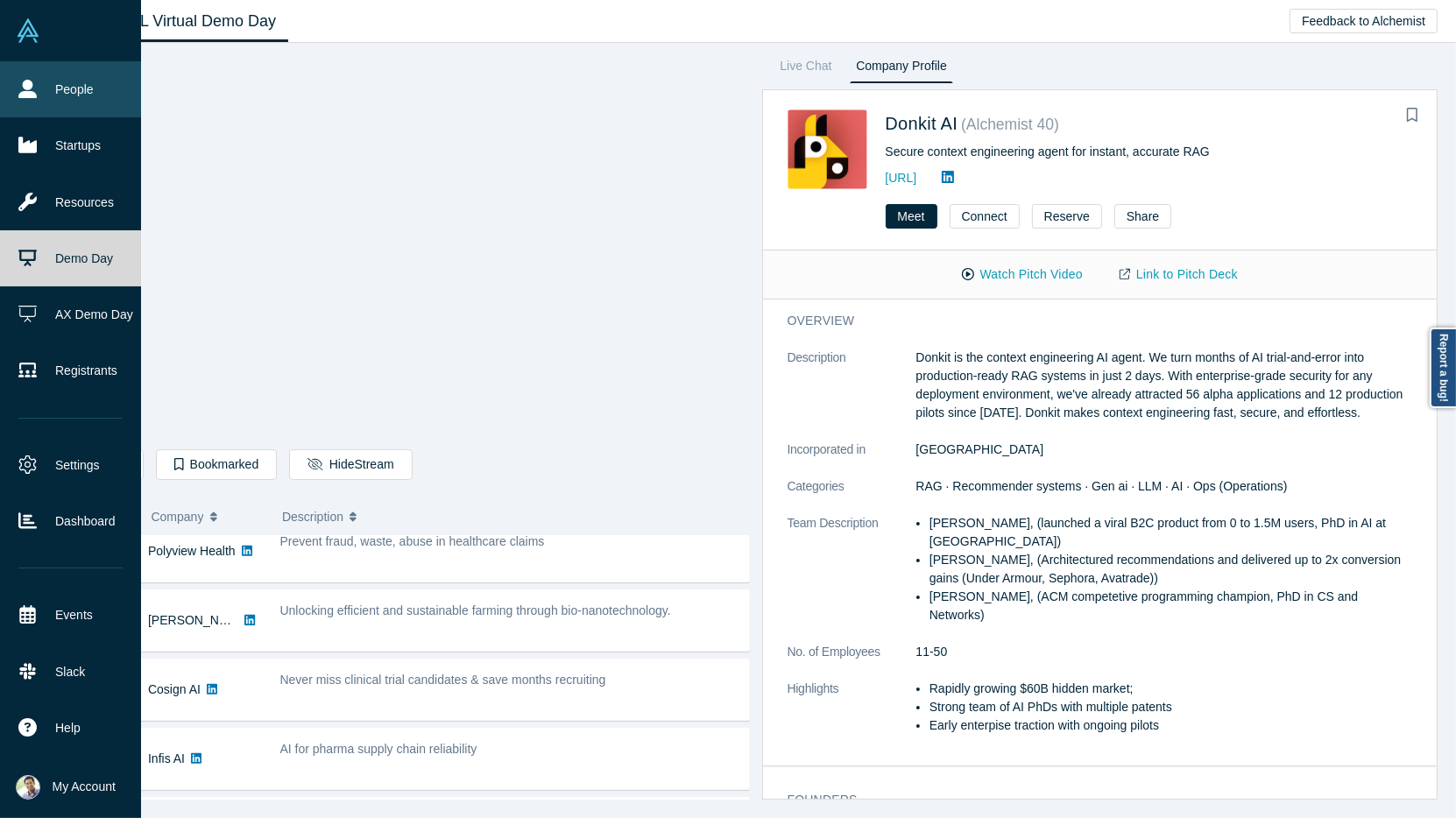
click at [33, 101] on link "People" at bounding box center [70, 89] width 141 height 56
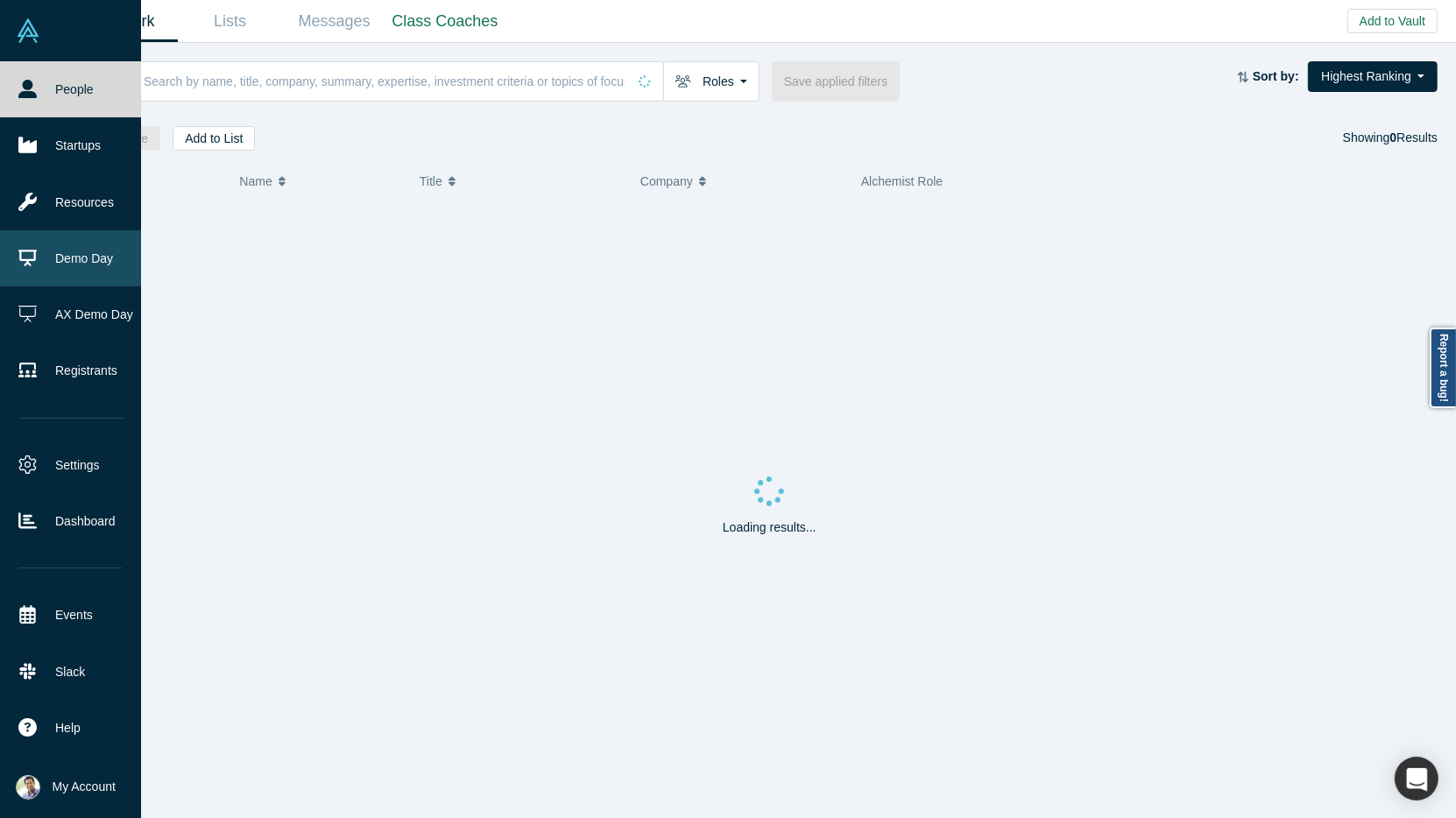
click at [82, 250] on link "Demo Day" at bounding box center [70, 259] width 141 height 56
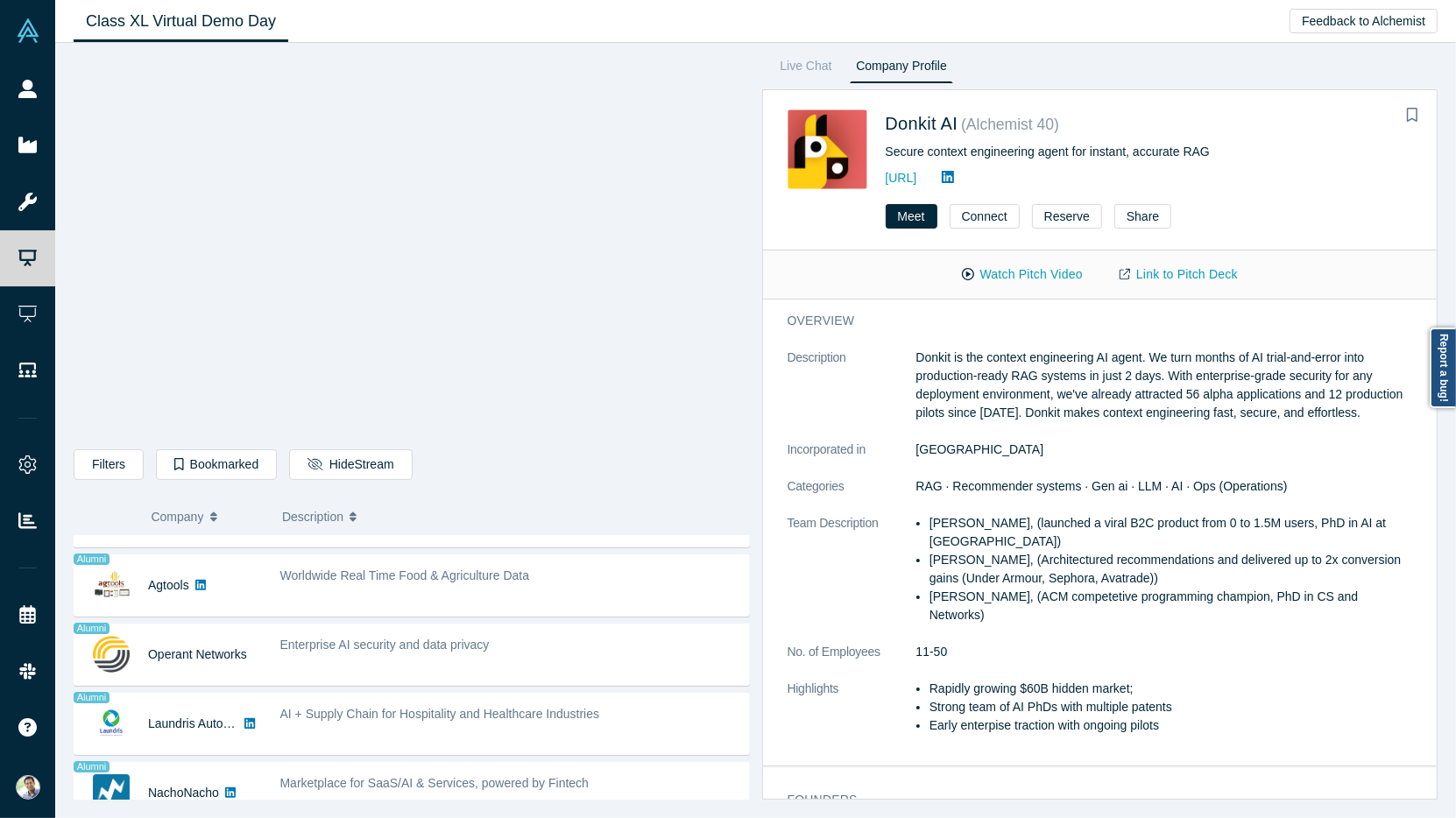
scroll to position [1064, 0]
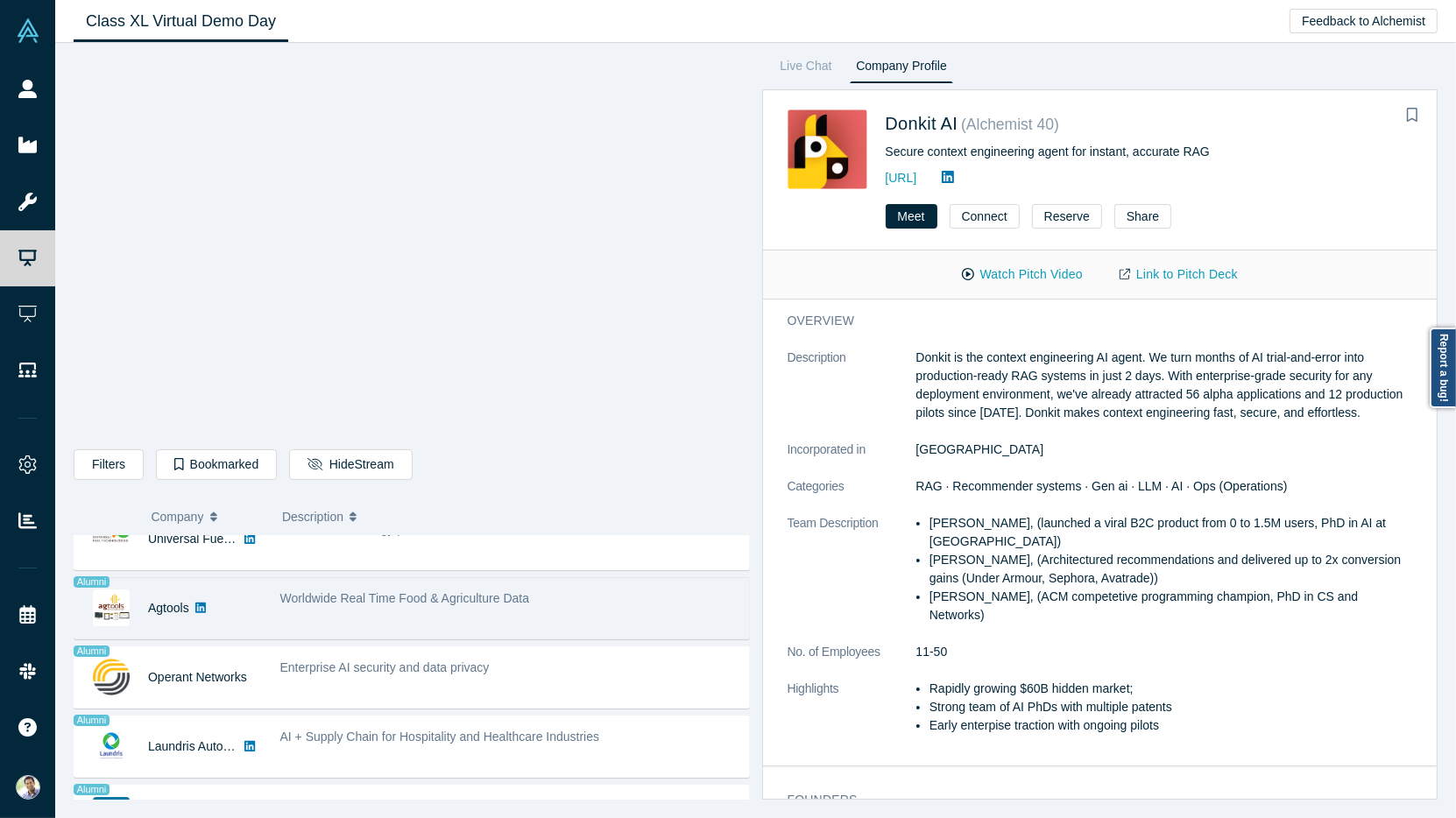
click at [484, 591] on span "Worldwide Real Time Food & Agriculture Data" at bounding box center [405, 598] width 249 height 14
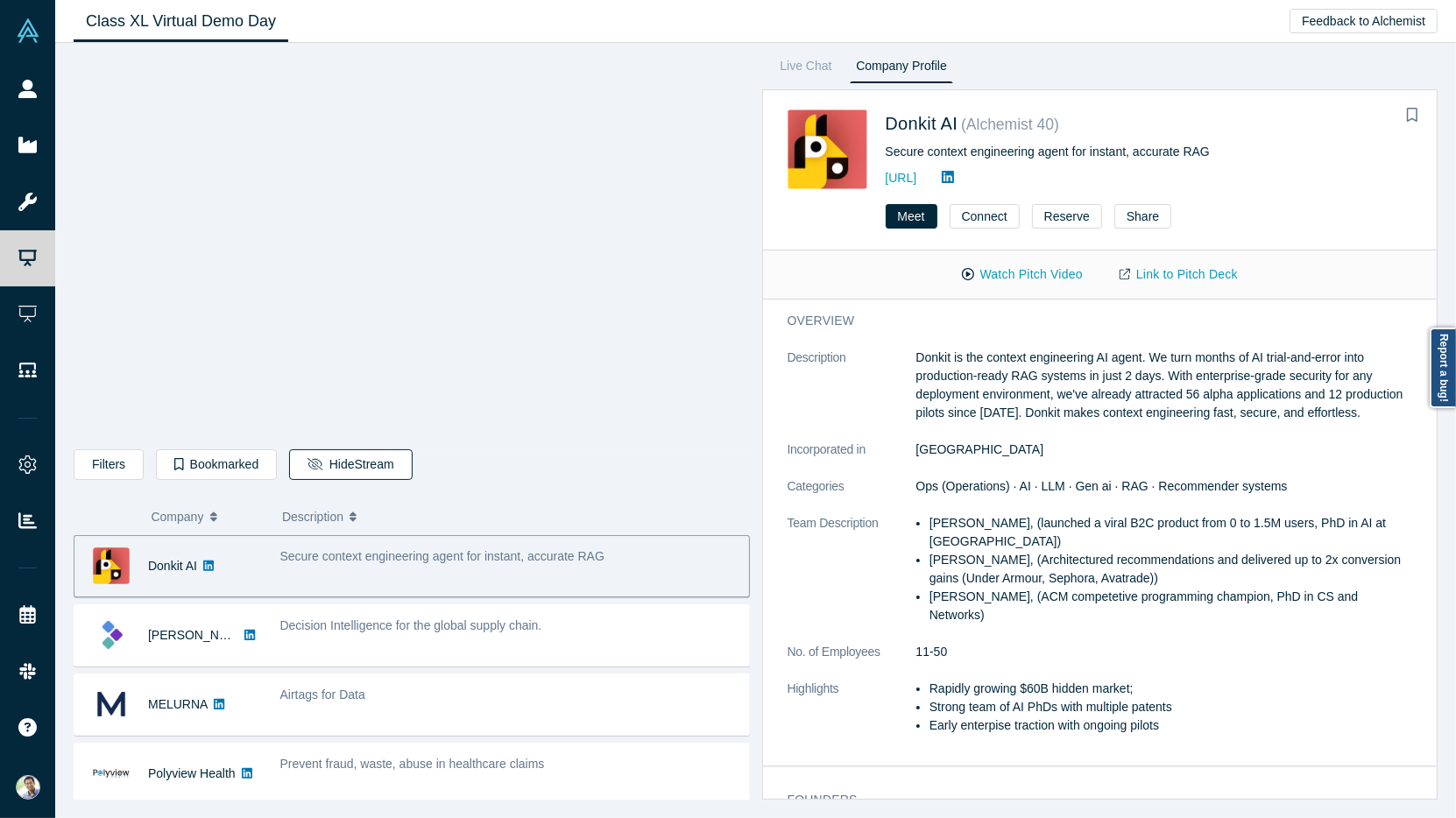
click at [353, 472] on button "Hide Stream" at bounding box center [350, 464] width 123 height 31
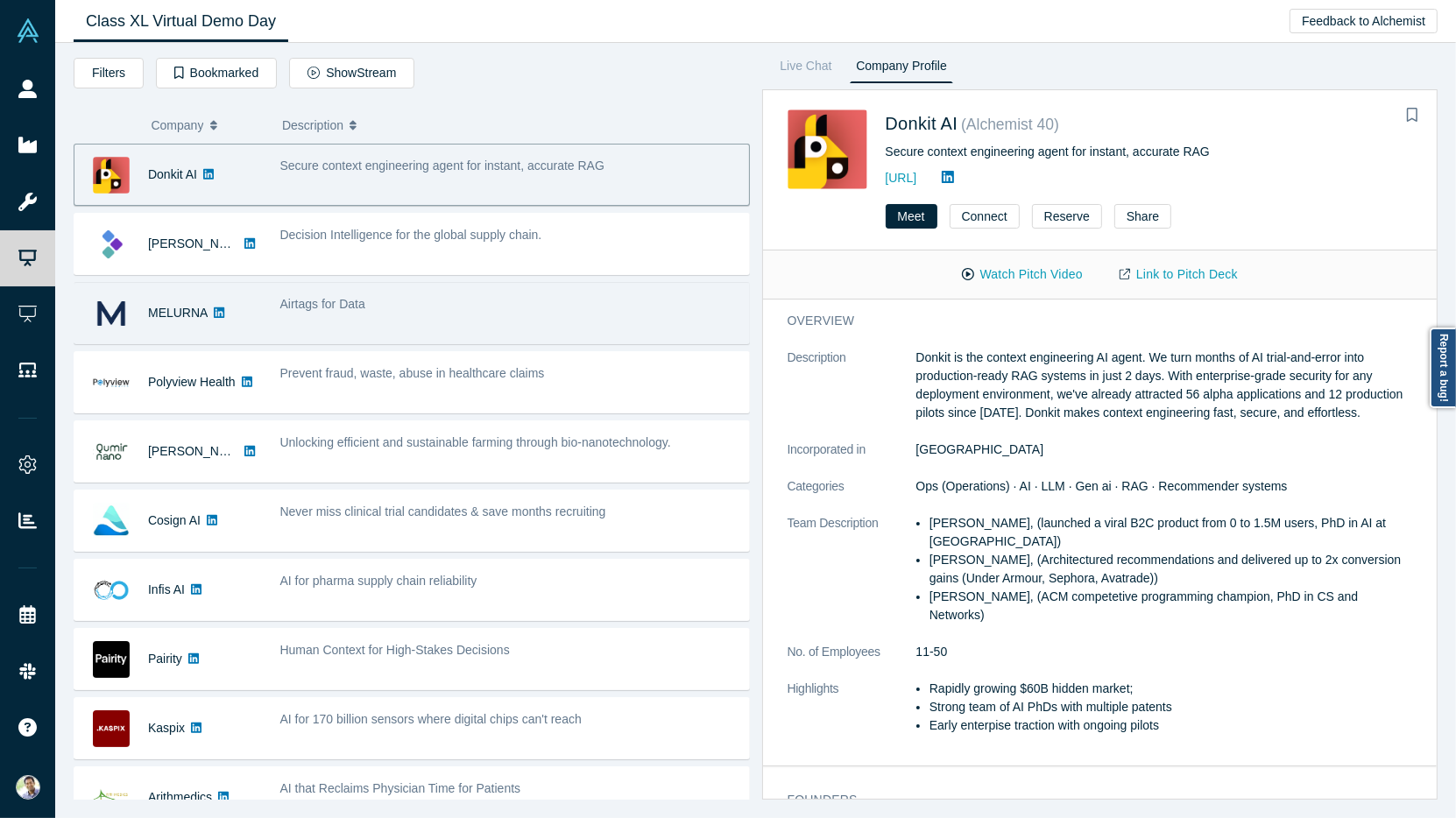
click at [510, 328] on div "Airtags for Data" at bounding box center [510, 313] width 478 height 55
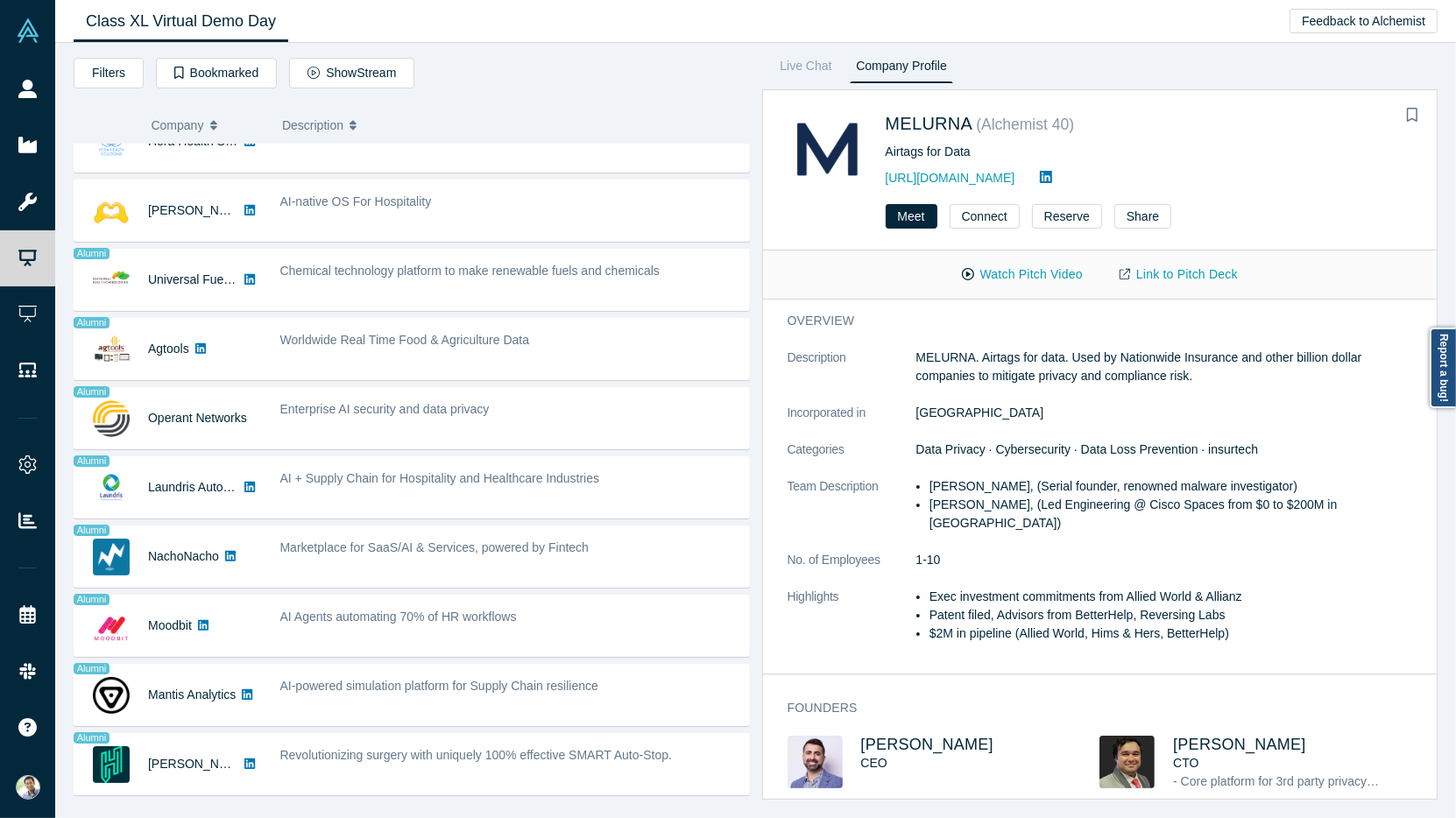
scroll to position [983, 0]
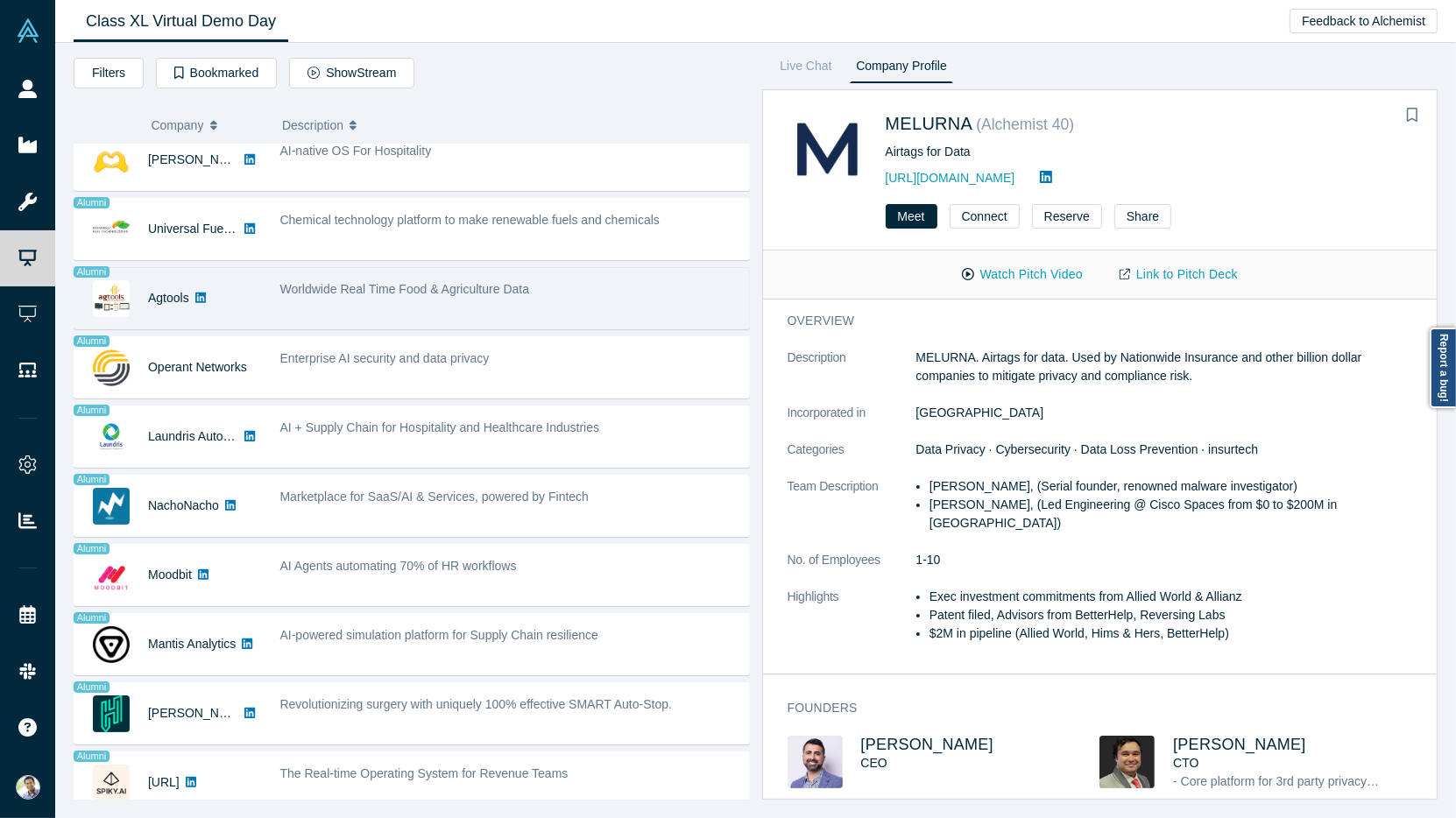
click at [321, 282] on span "Worldwide Real Time Food & Agriculture Data" at bounding box center [405, 289] width 249 height 14
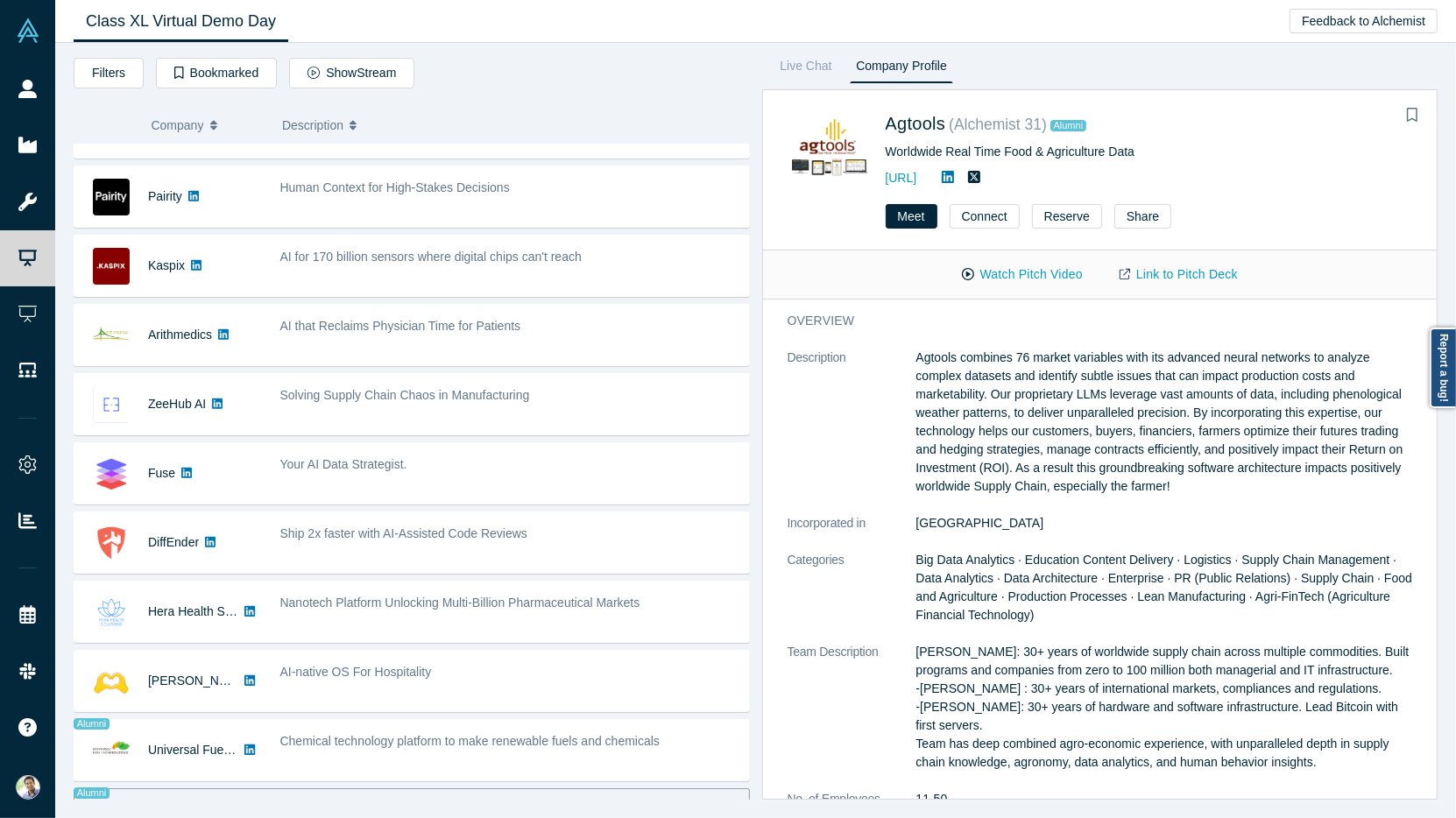
scroll to position [464, 0]
